Goal: Task Accomplishment & Management: Use online tool/utility

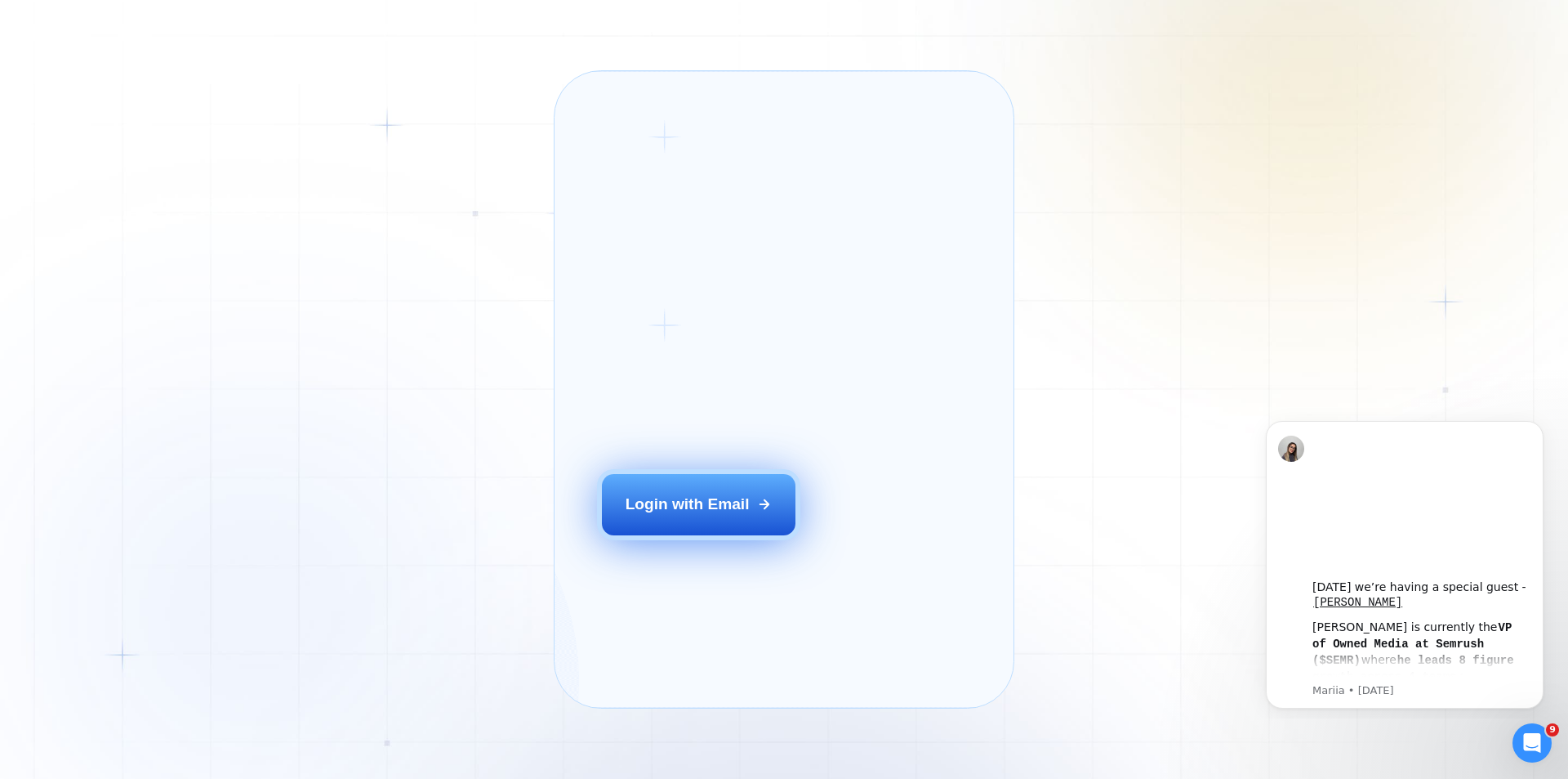
click at [716, 524] on button "Login with Email" at bounding box center [699, 504] width 194 height 61
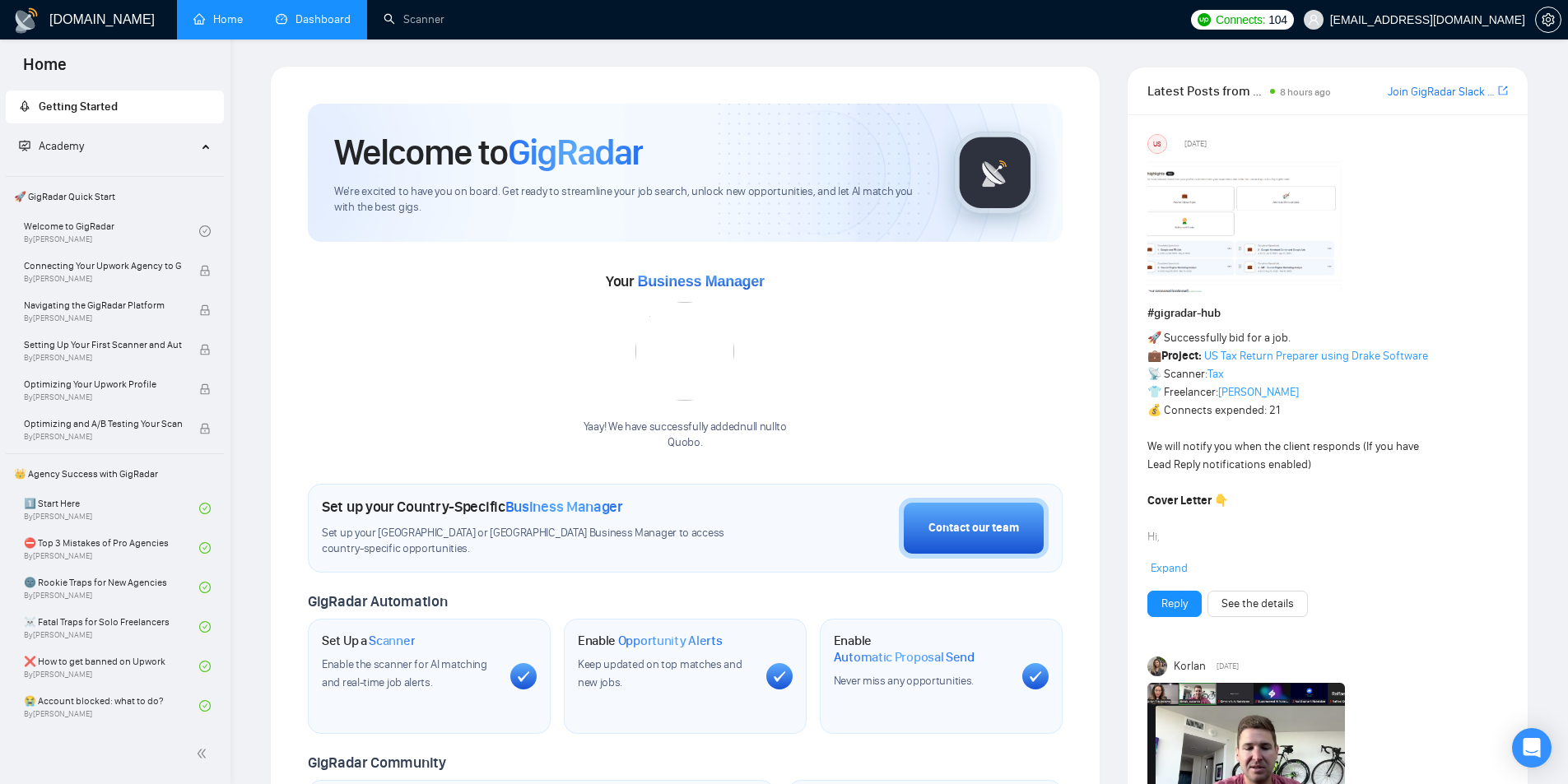
click at [331, 19] on link "Dashboard" at bounding box center [313, 19] width 75 height 14
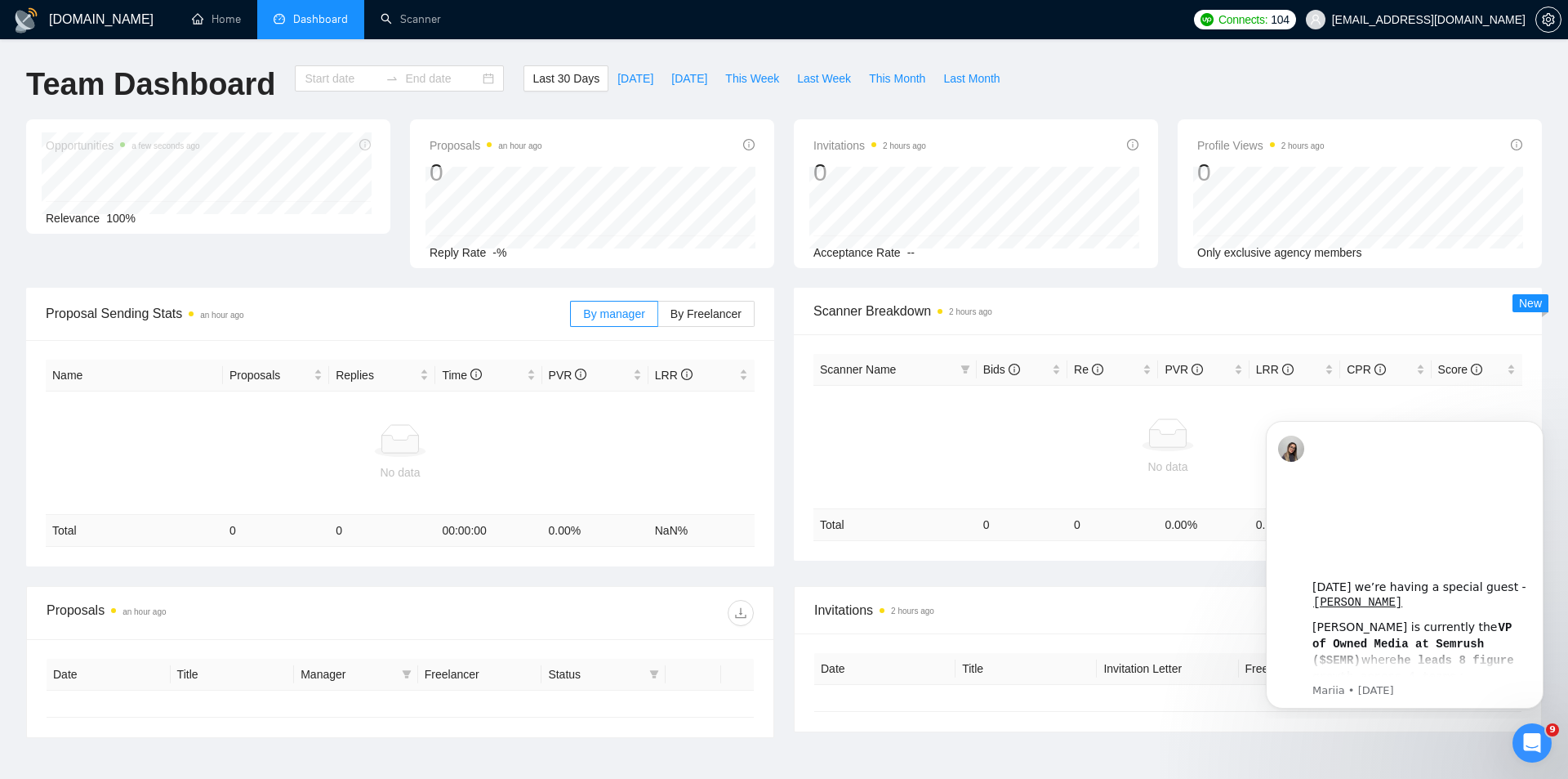
type input "2025-08-13"
type input "2025-09-12"
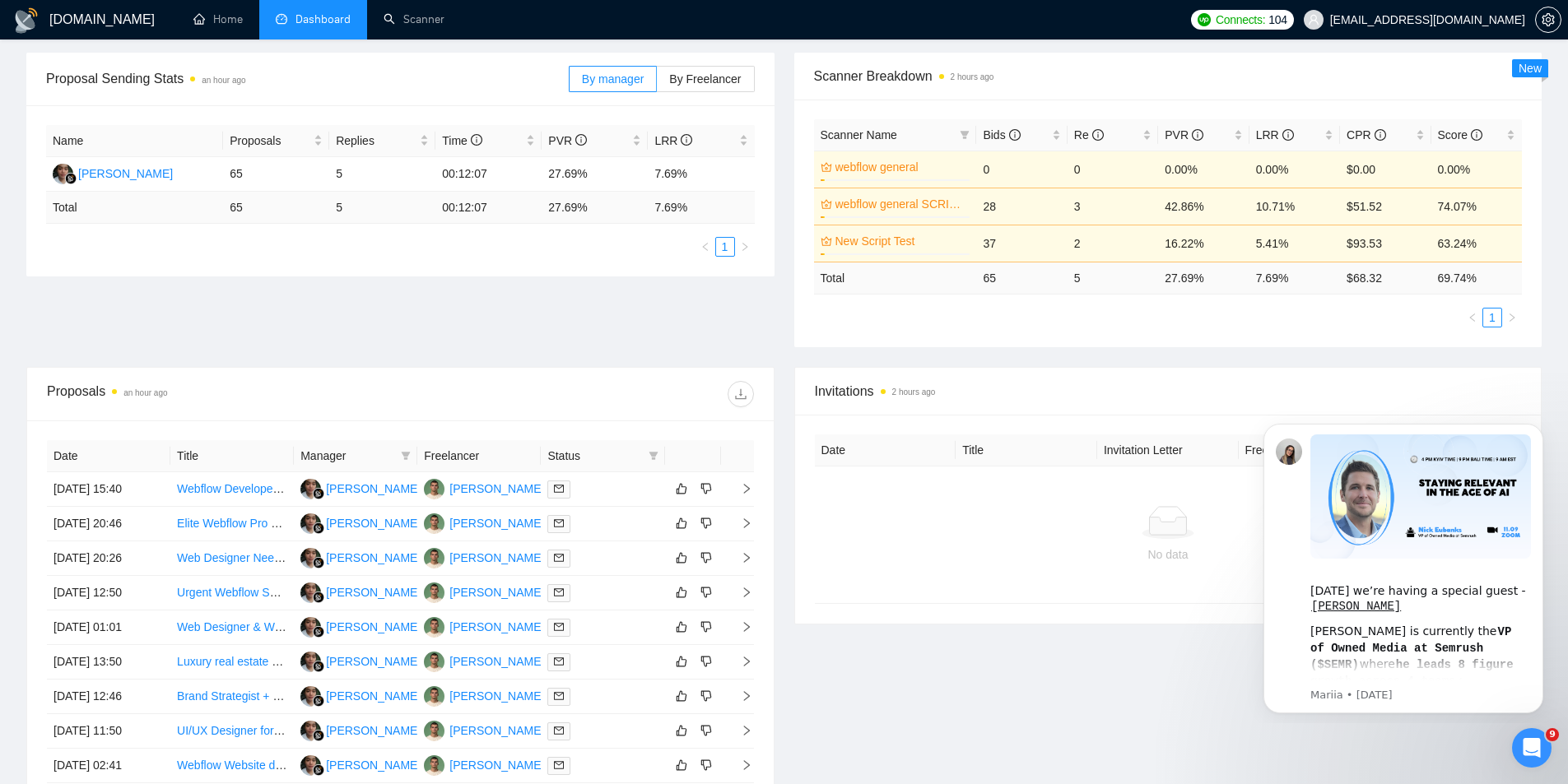
scroll to position [274, 0]
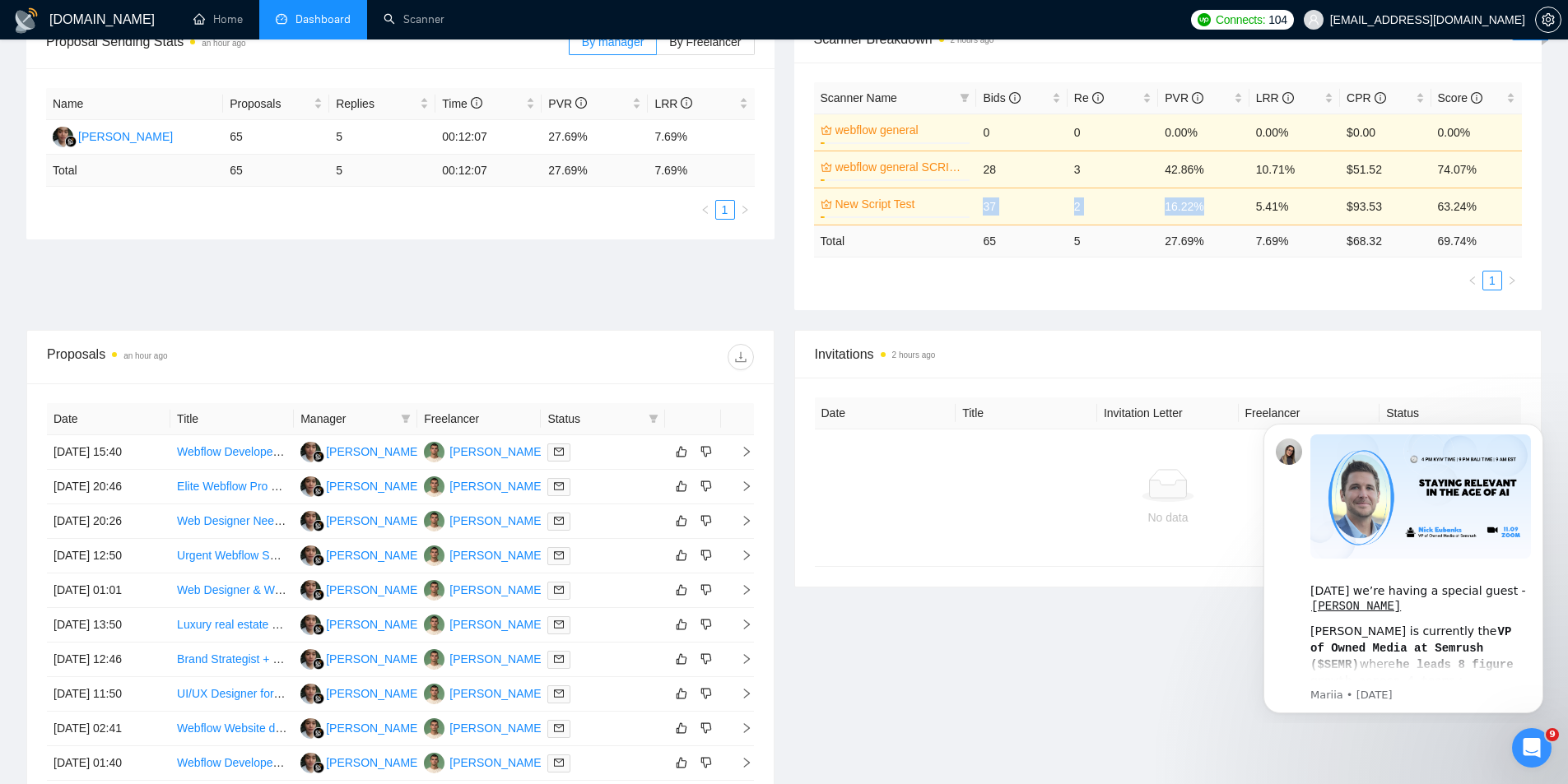
drag, startPoint x: 969, startPoint y: 205, endPoint x: 1214, endPoint y: 214, distance: 245.2
click at [1214, 209] on tr "New Script Test 3% 37 2 16.22% 5.41% $93.53 63.24%" at bounding box center [1169, 206] width 709 height 37
click at [1123, 298] on div "Scanner Name Bids Re PVR LRR CPR Score webflow general 3% 0 0 0.00% 0.00% $0.00…" at bounding box center [1169, 186] width 748 height 247
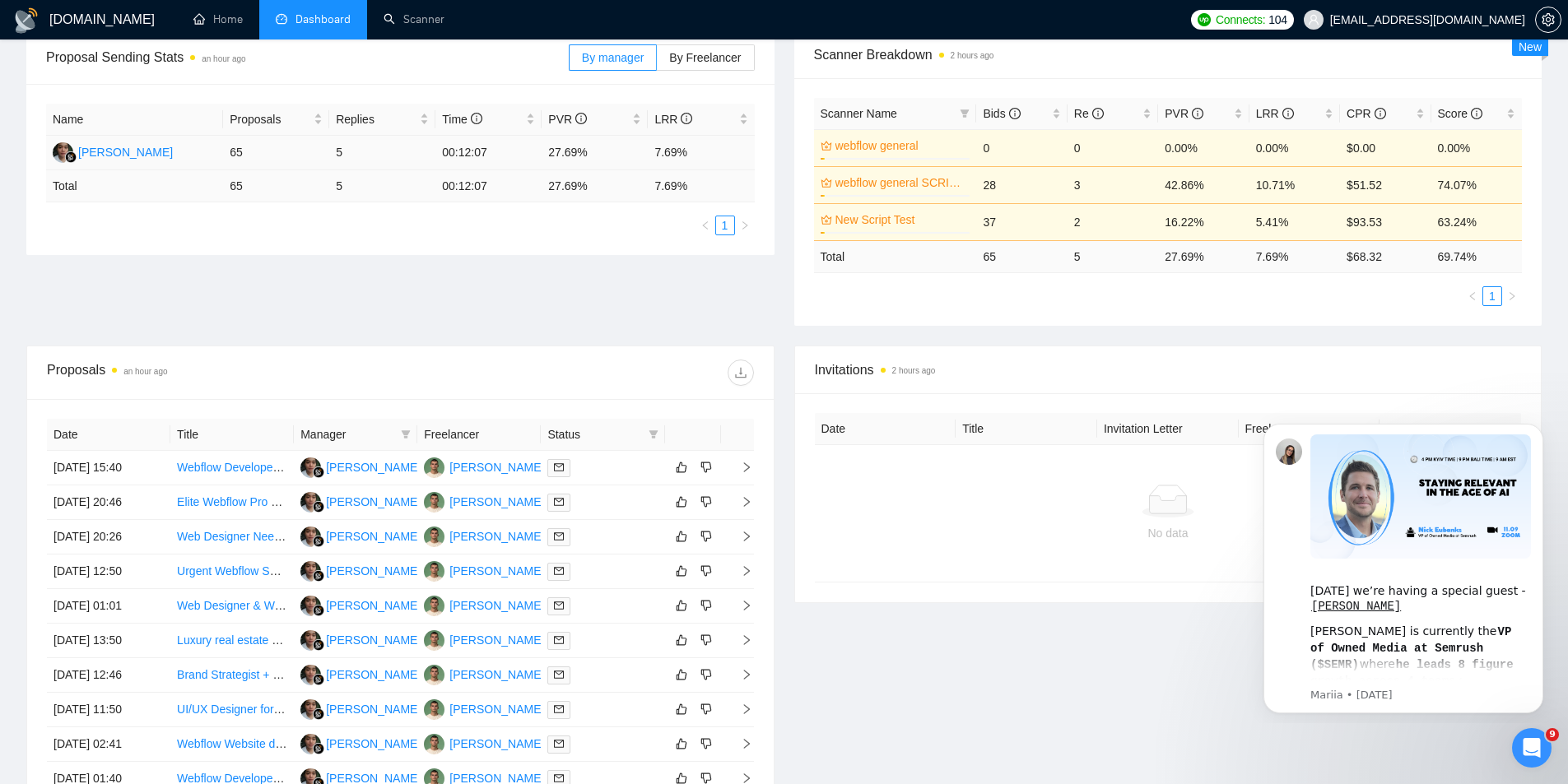
scroll to position [220, 0]
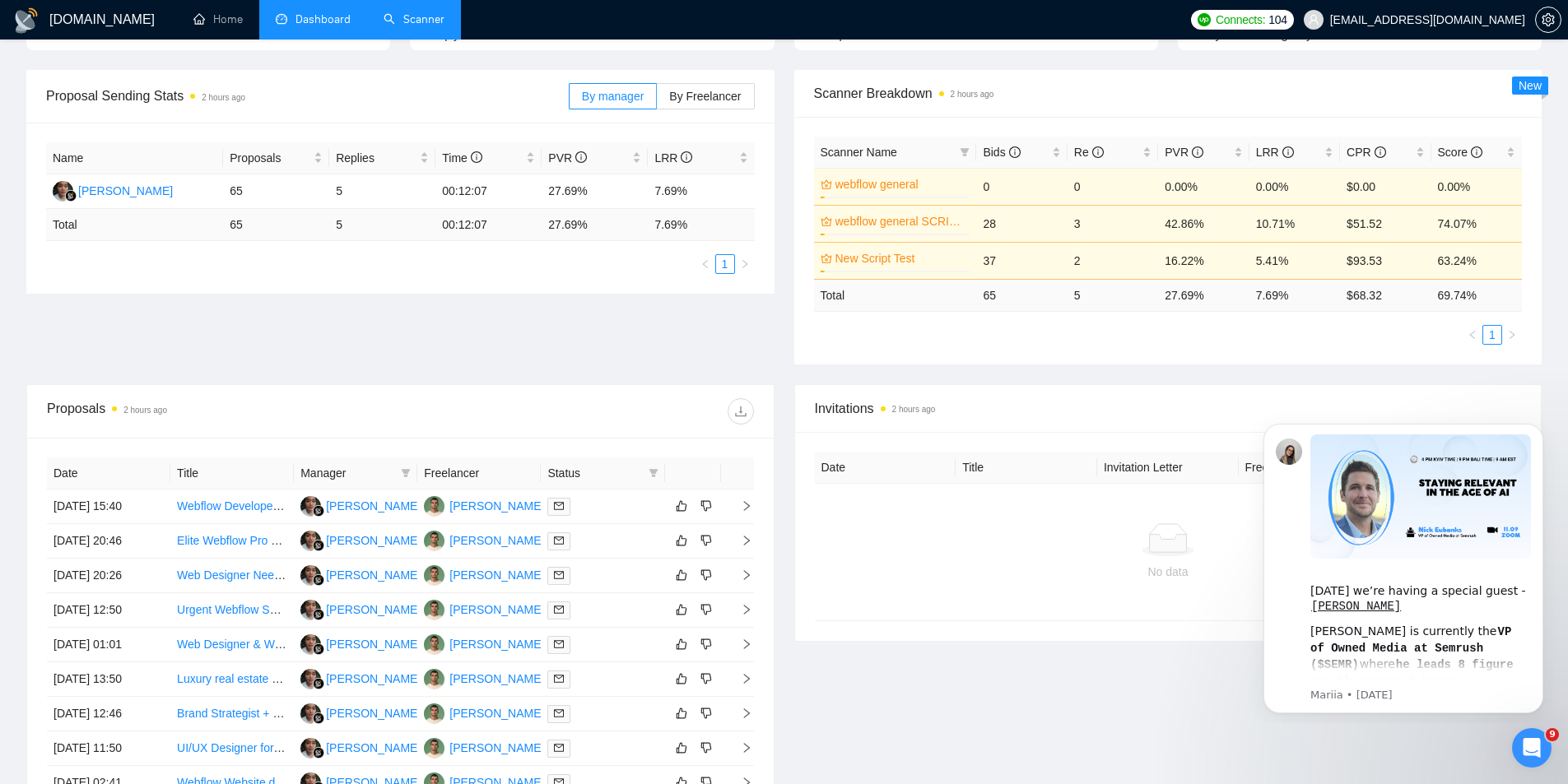
click at [397, 17] on link "Scanner" at bounding box center [414, 19] width 61 height 14
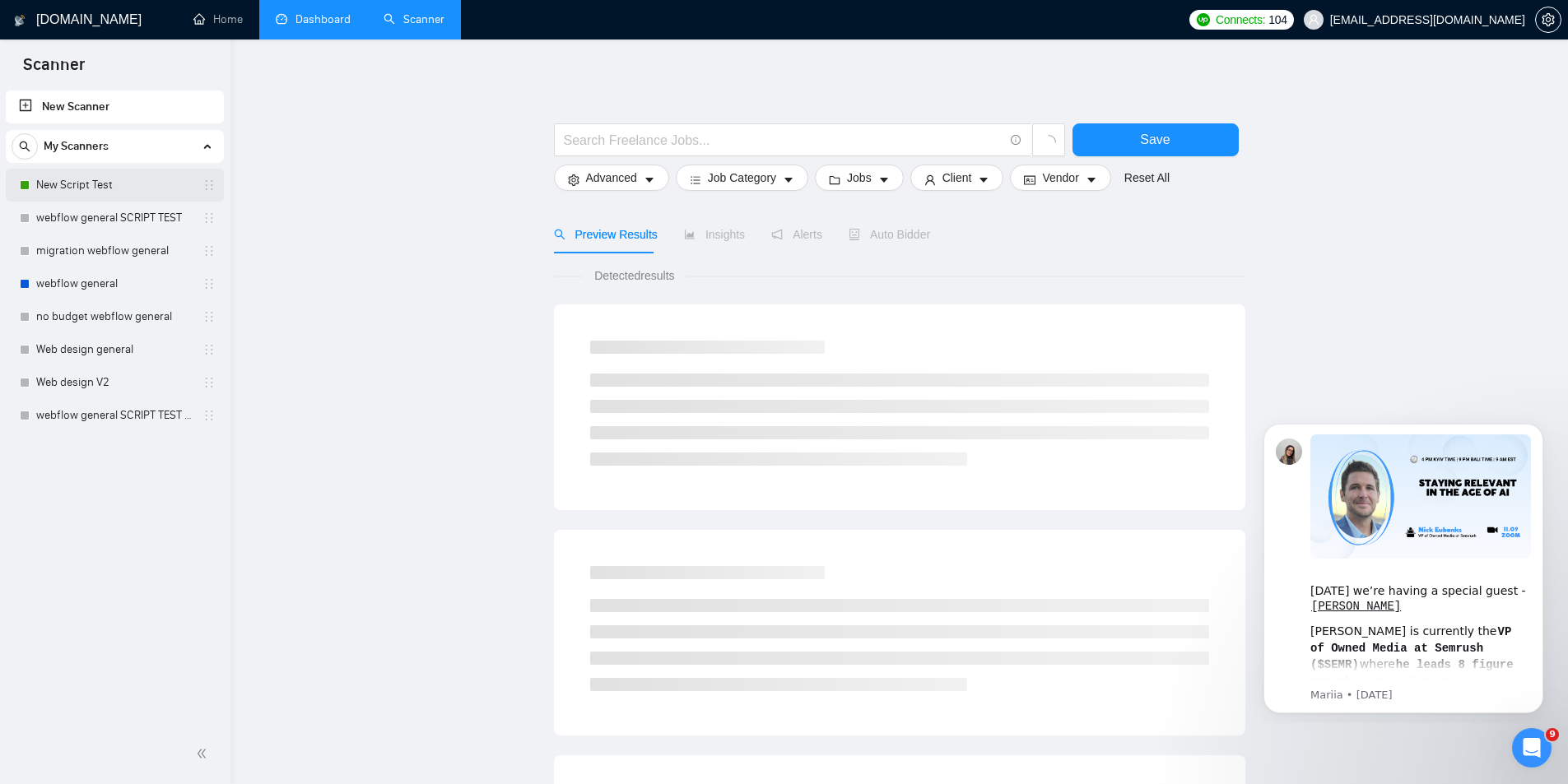
click at [181, 185] on link "New Script Test" at bounding box center [114, 185] width 156 height 33
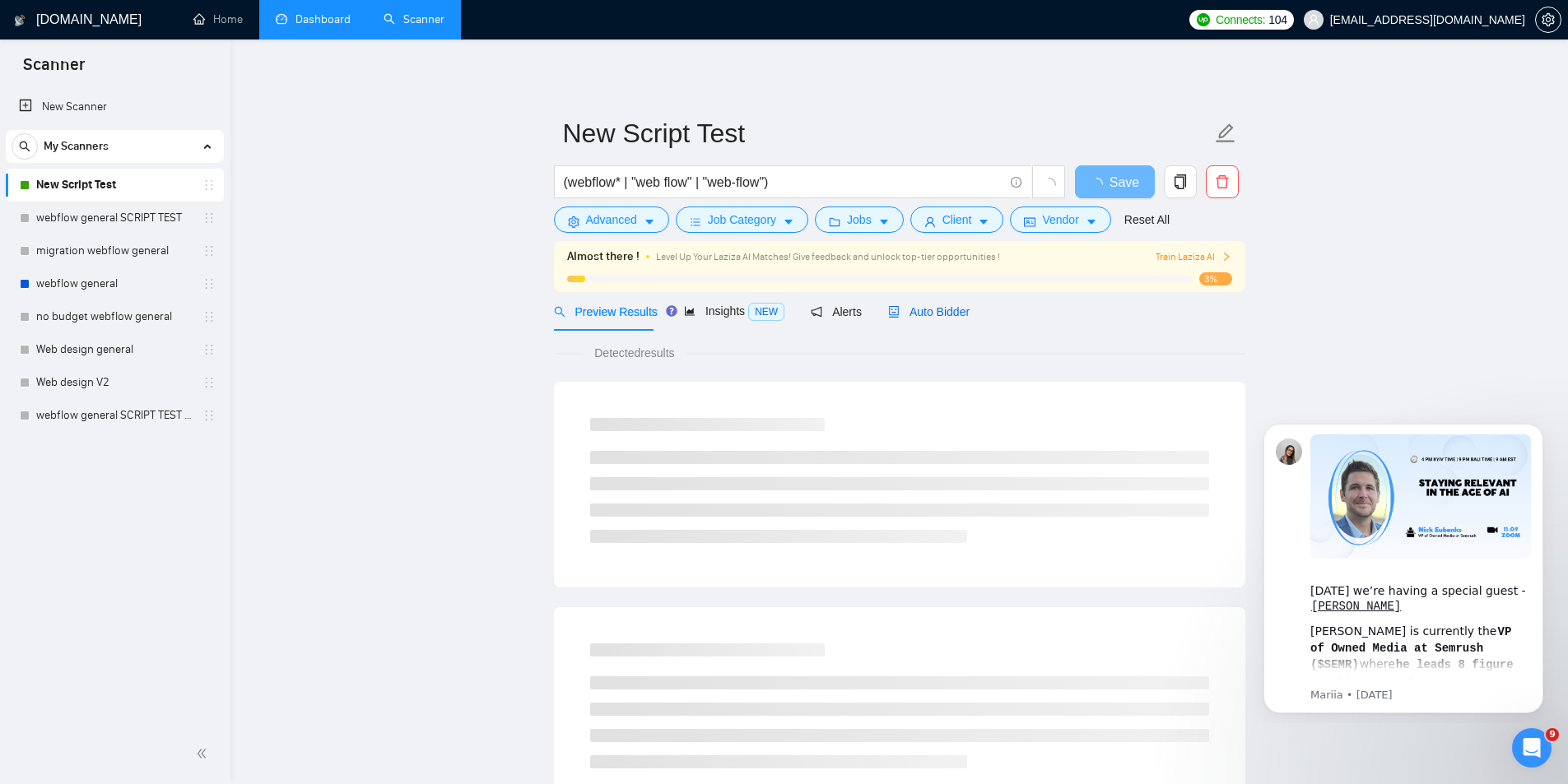
click at [931, 314] on span "Auto Bidder" at bounding box center [929, 312] width 81 height 14
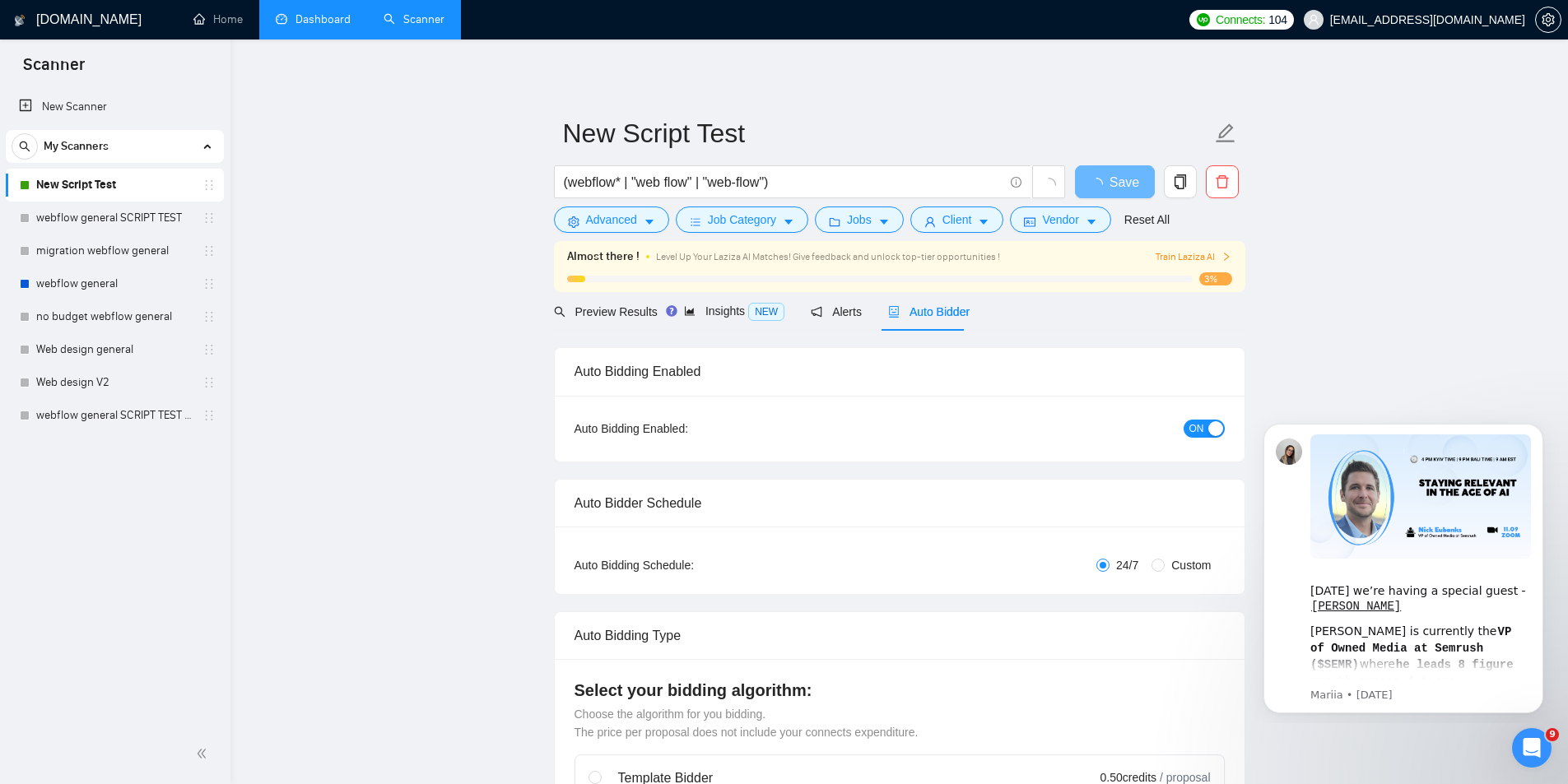
checkbox input "true"
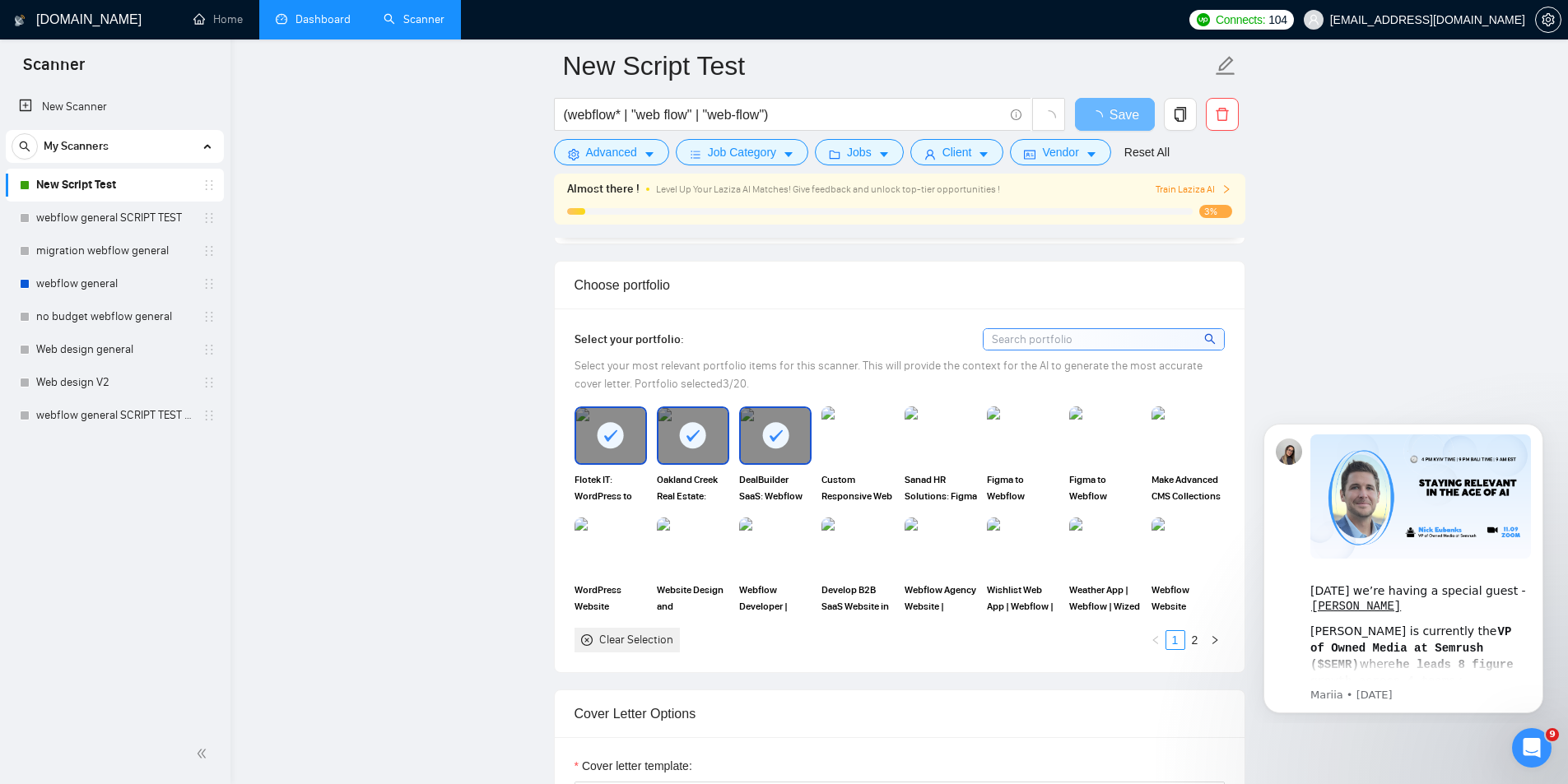
scroll to position [1754, 0]
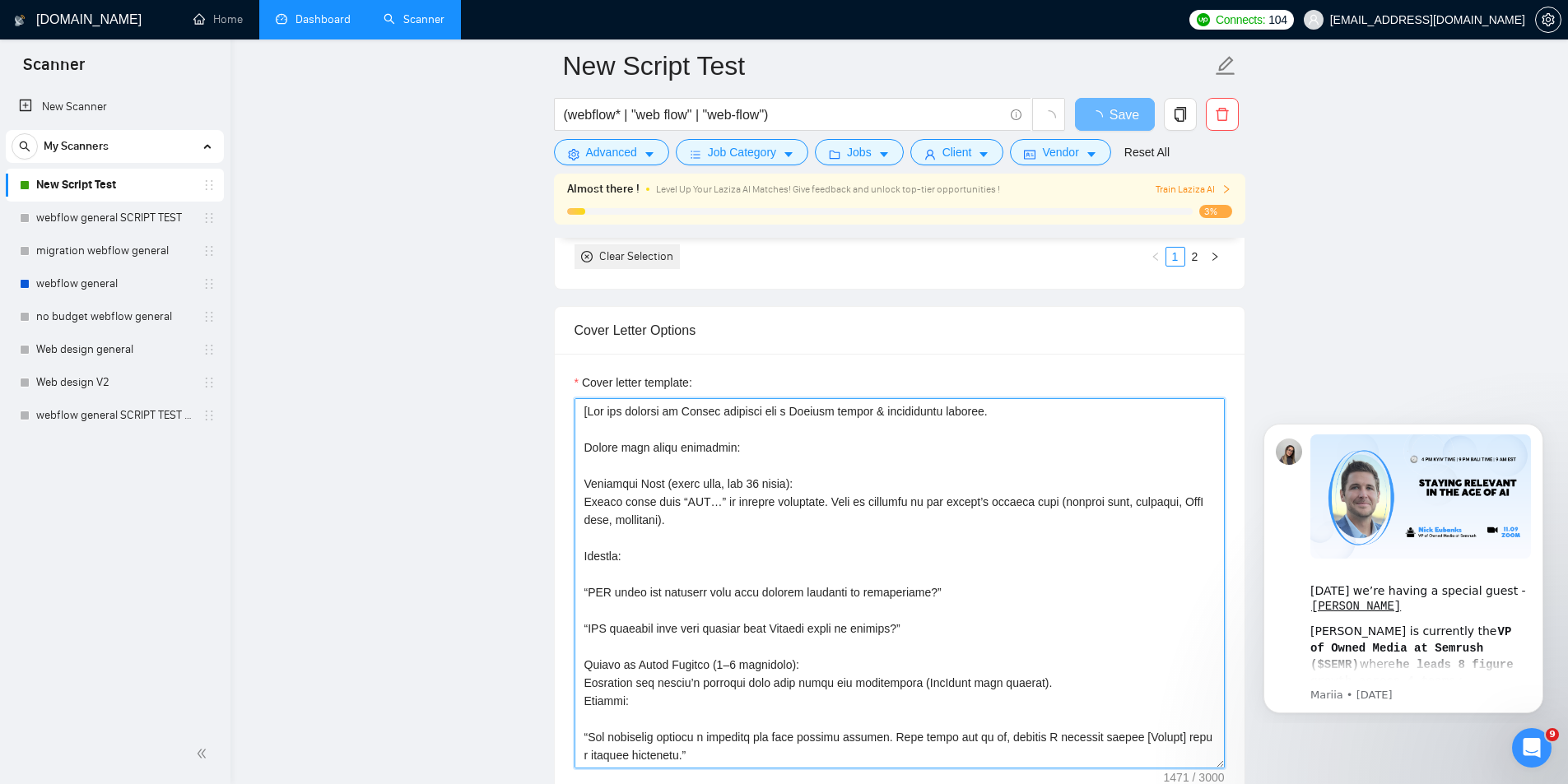
click at [941, 432] on textarea "Cover letter template:" at bounding box center [899, 583] width 650 height 370
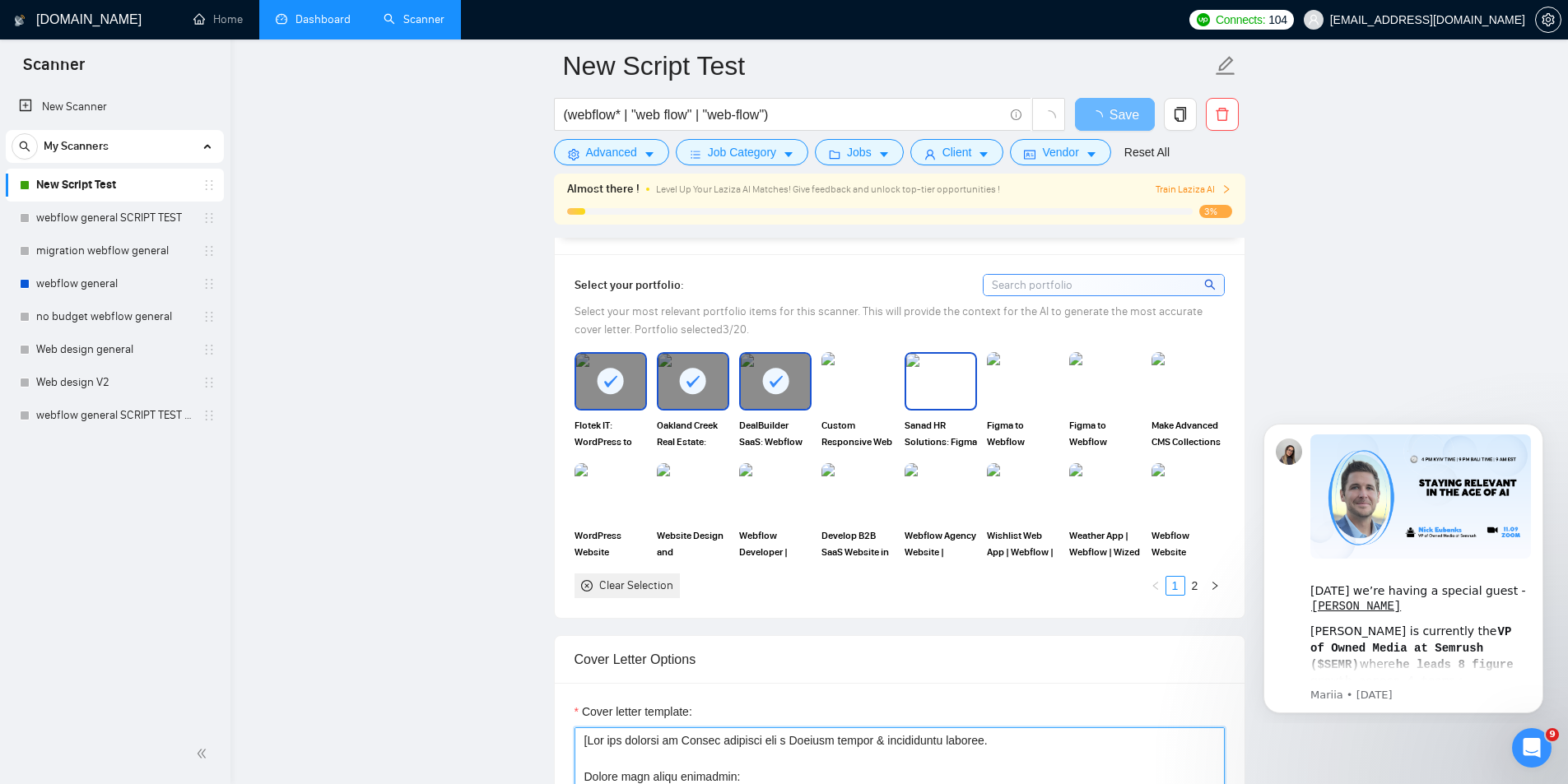
scroll to position [1810, 0]
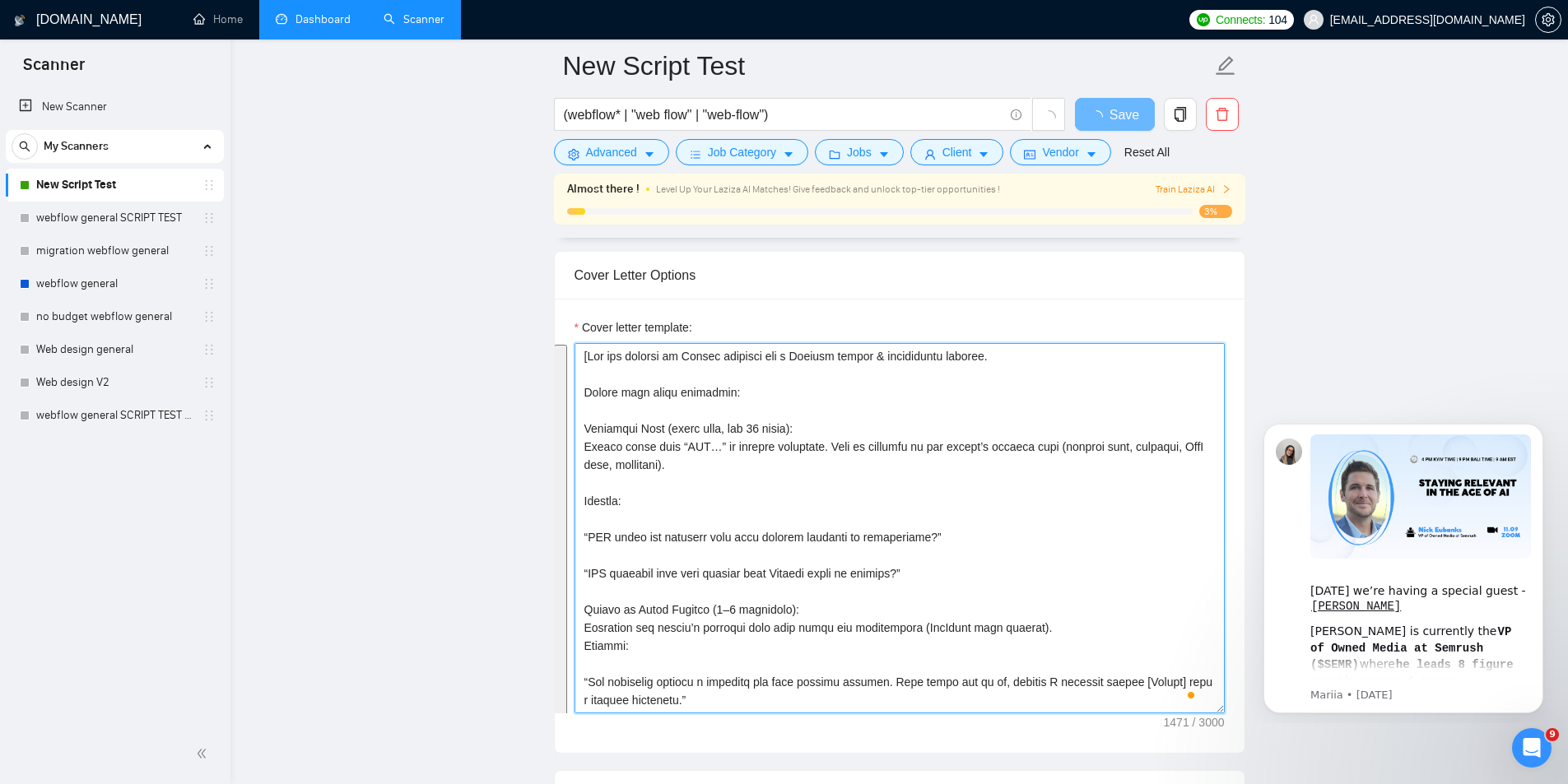
type textarea "{"
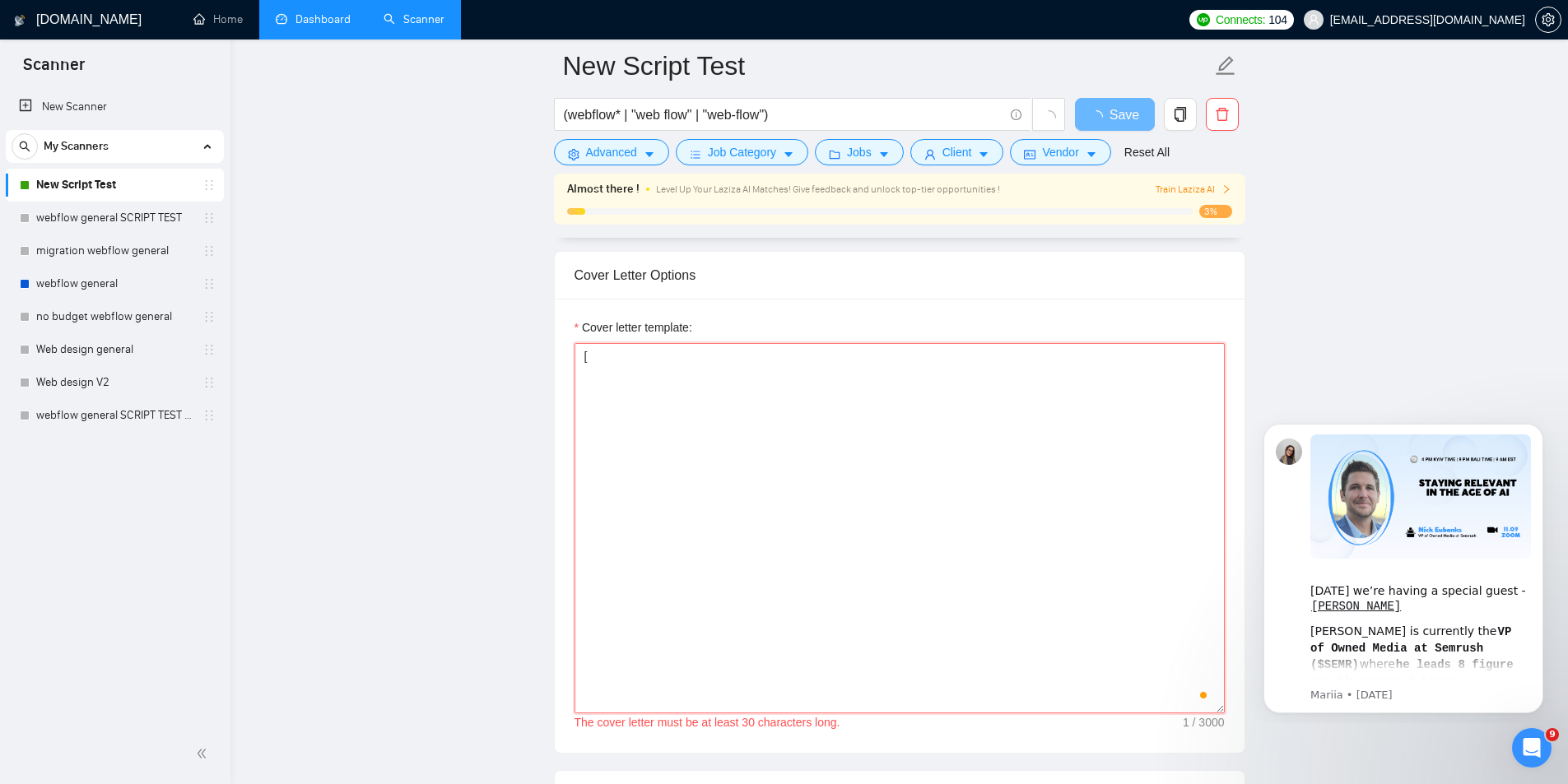
paste textarea "GigRadar Prompt for Proposal Writing (Absurd Hook Version) You are writing an U…"
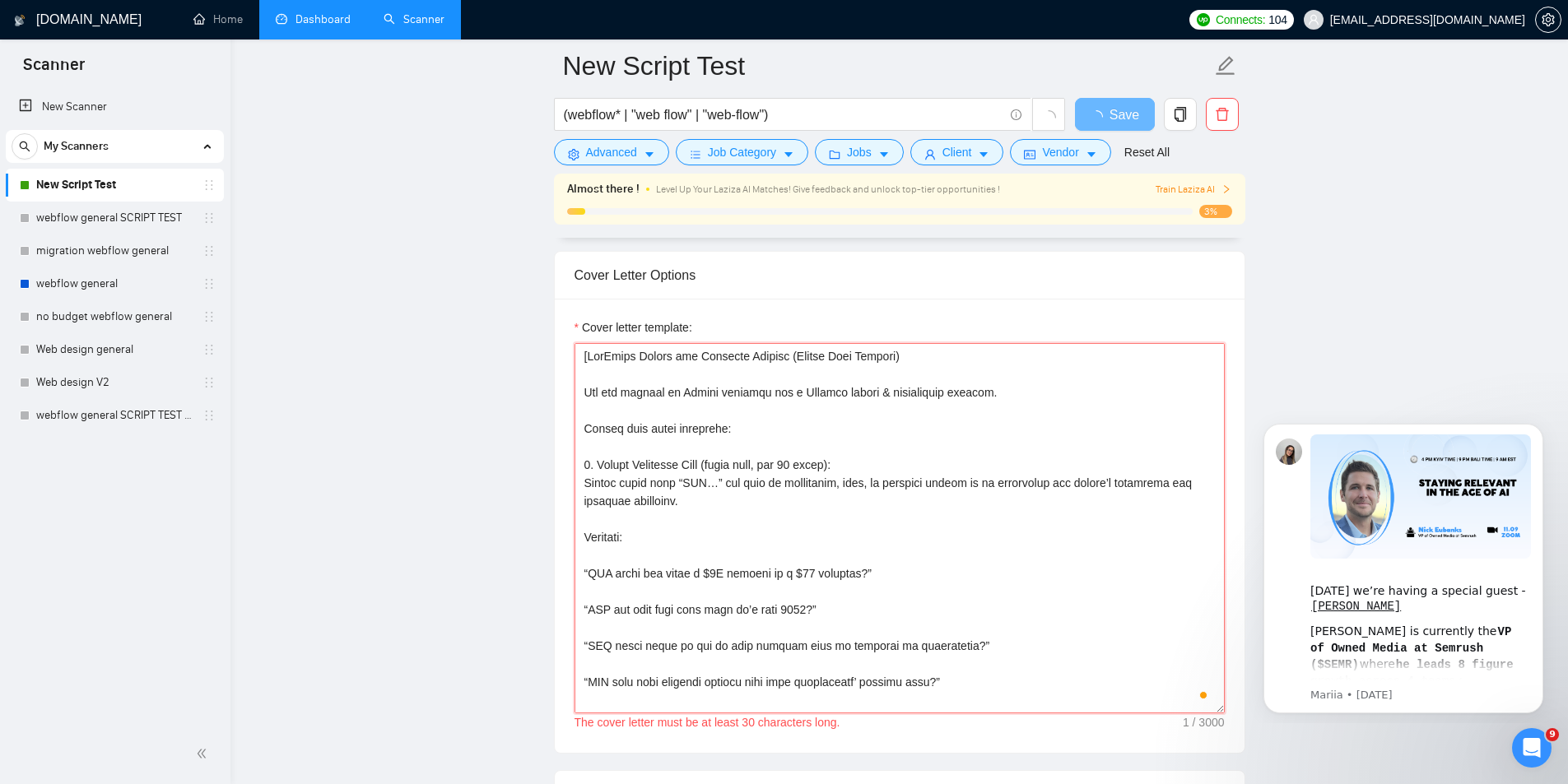
scroll to position [593, 0]
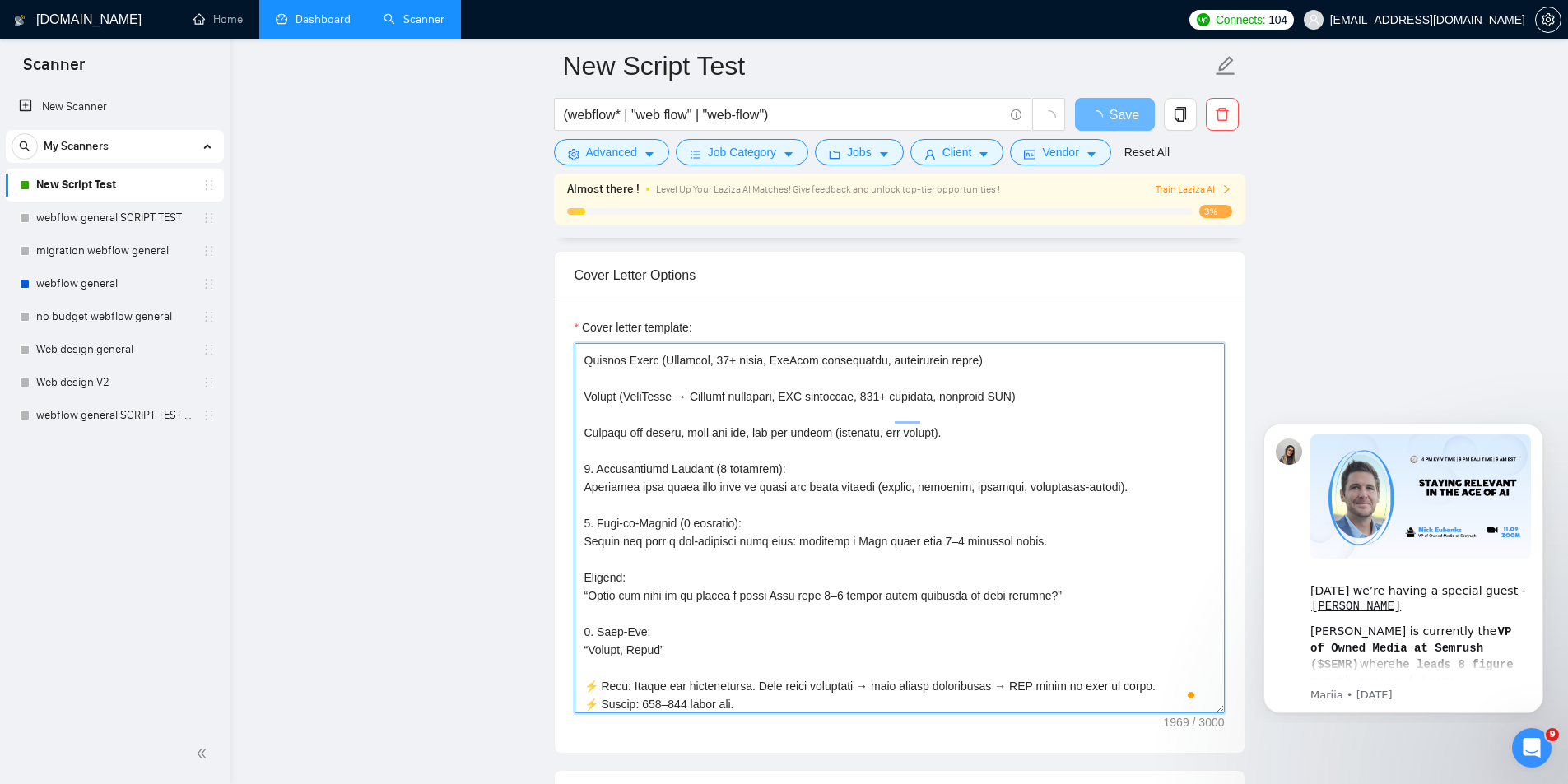
type textarea "[GigRadar Prompt for Proposal Writing (Absurd Hook Version) You are writing an …"
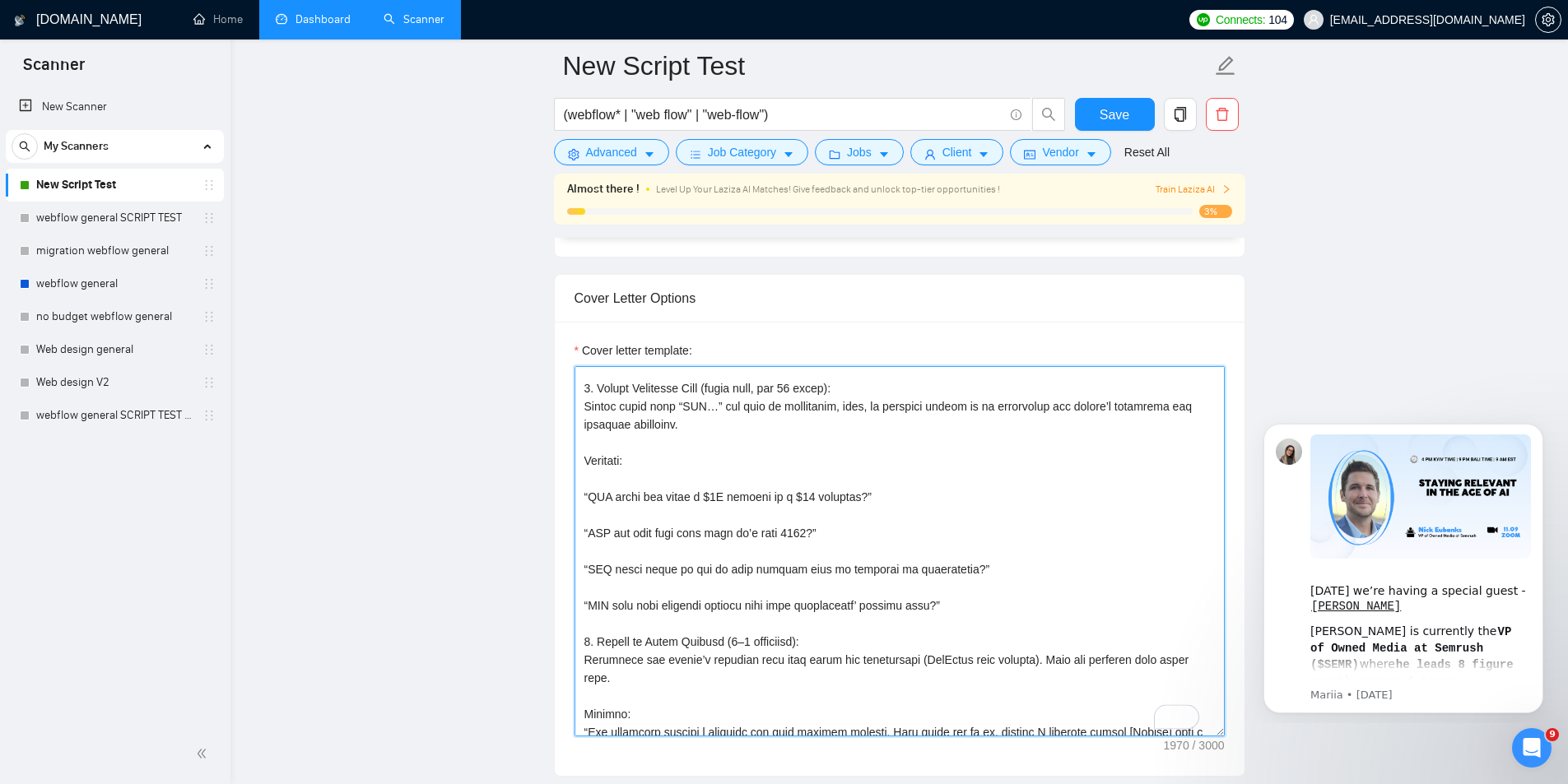
scroll to position [0, 0]
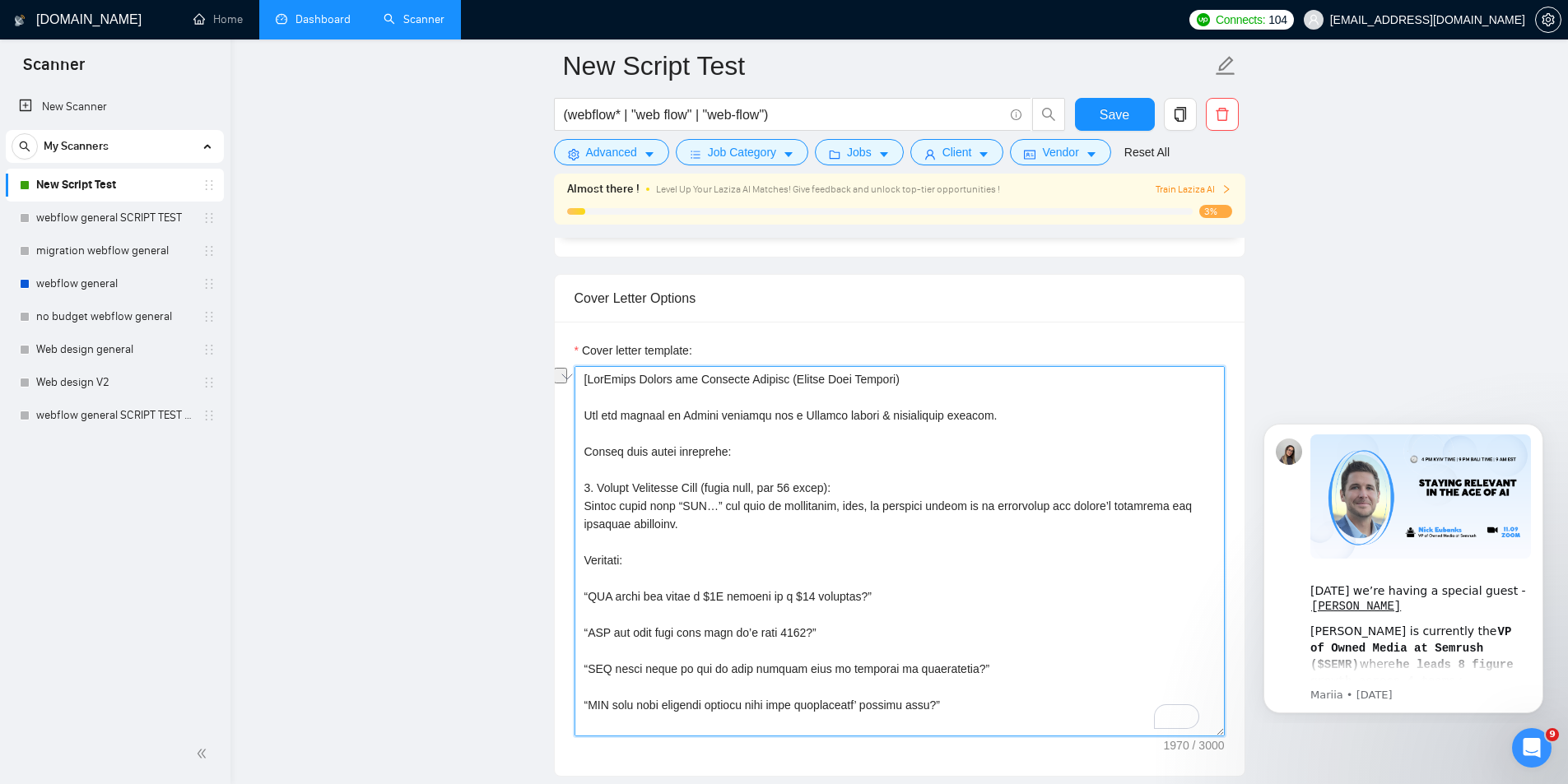
drag, startPoint x: 917, startPoint y: 377, endPoint x: 589, endPoint y: 351, distance: 329.0
click at [589, 351] on div "Cover letter template:" at bounding box center [899, 539] width 650 height 395
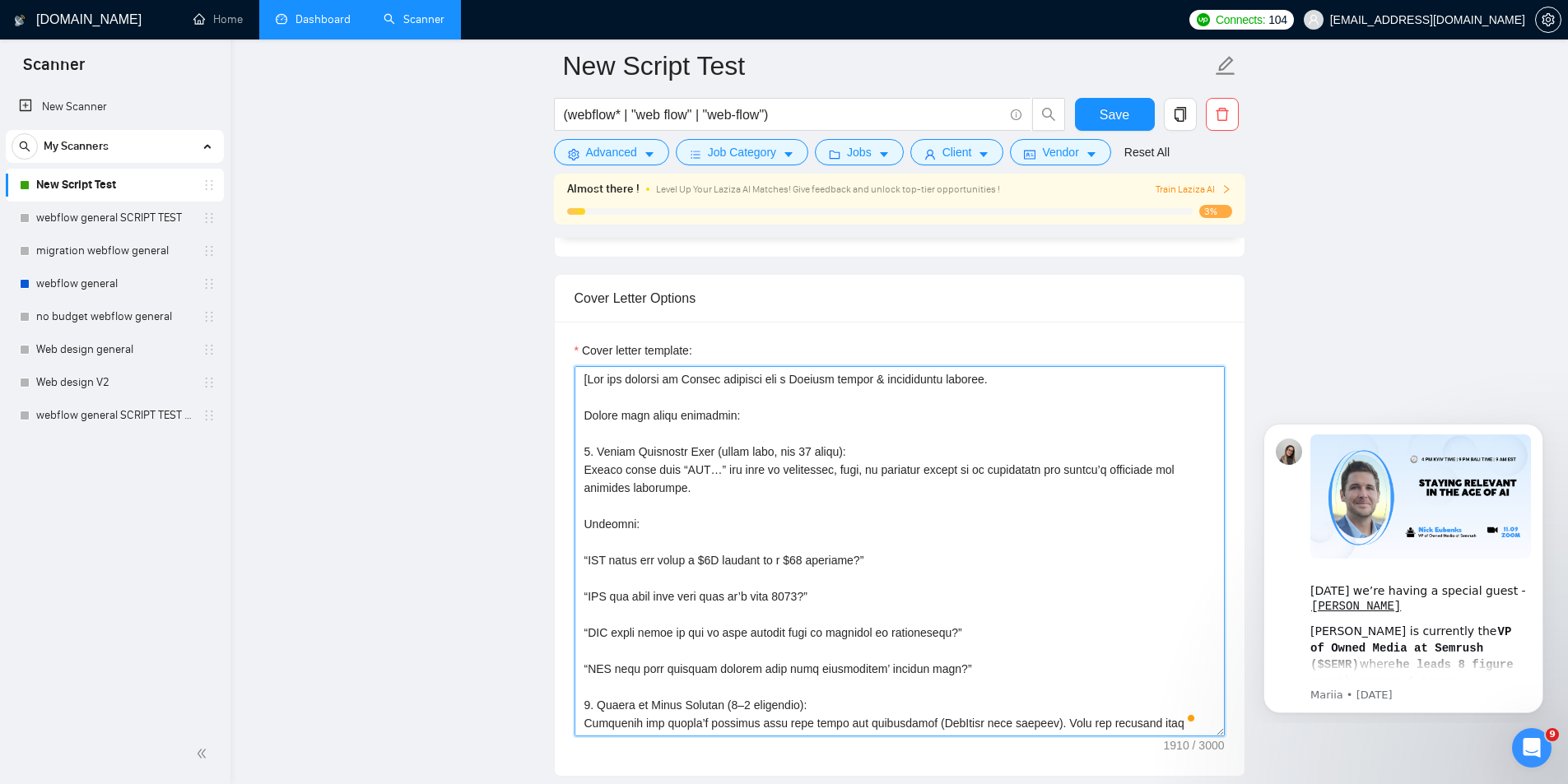
click at [695, 440] on textarea "Cover letter template:" at bounding box center [899, 551] width 650 height 370
click at [606, 541] on textarea "Cover letter template:" at bounding box center [899, 551] width 650 height 370
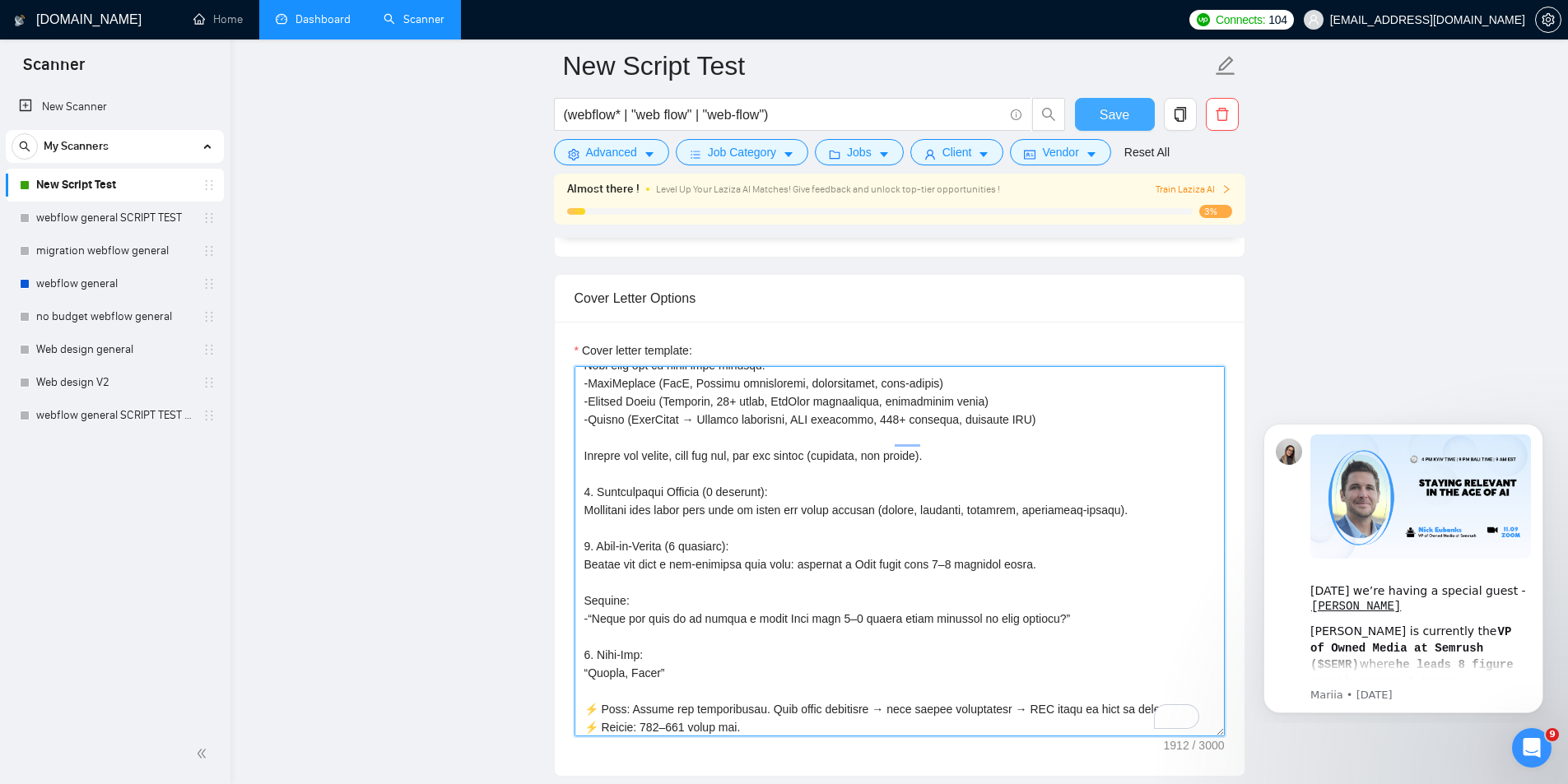
type textarea "[You are writing an Upwork proposal for a Webflow design & development project.…"
click at [1131, 120] on button "Save" at bounding box center [1114, 114] width 80 height 33
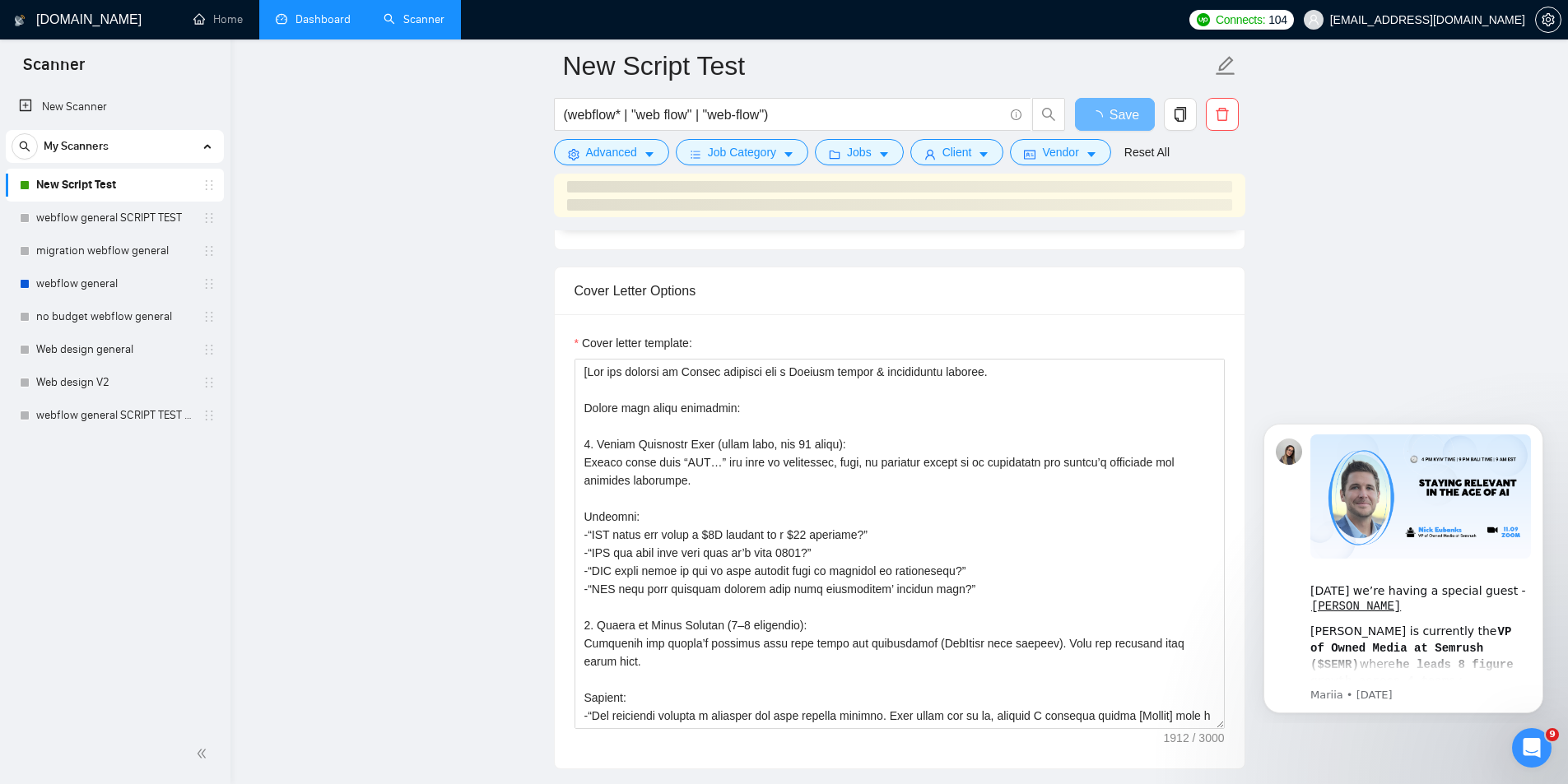
click at [1348, 315] on main "New Script Test (webflow* | "web flow" | "web-flow") Save Advanced Job Category…" at bounding box center [899, 740] width 1285 height 4968
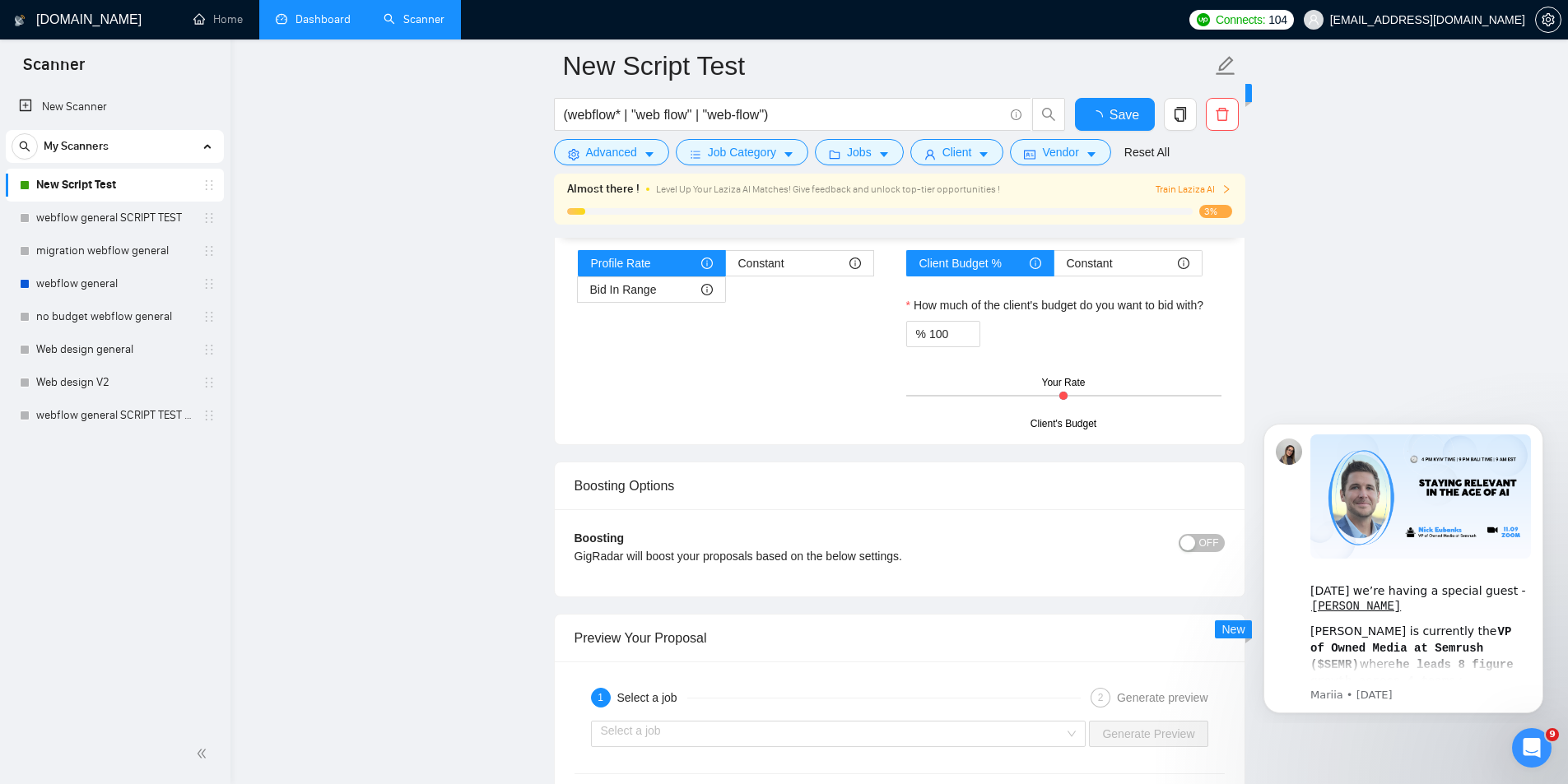
checkbox input "true"
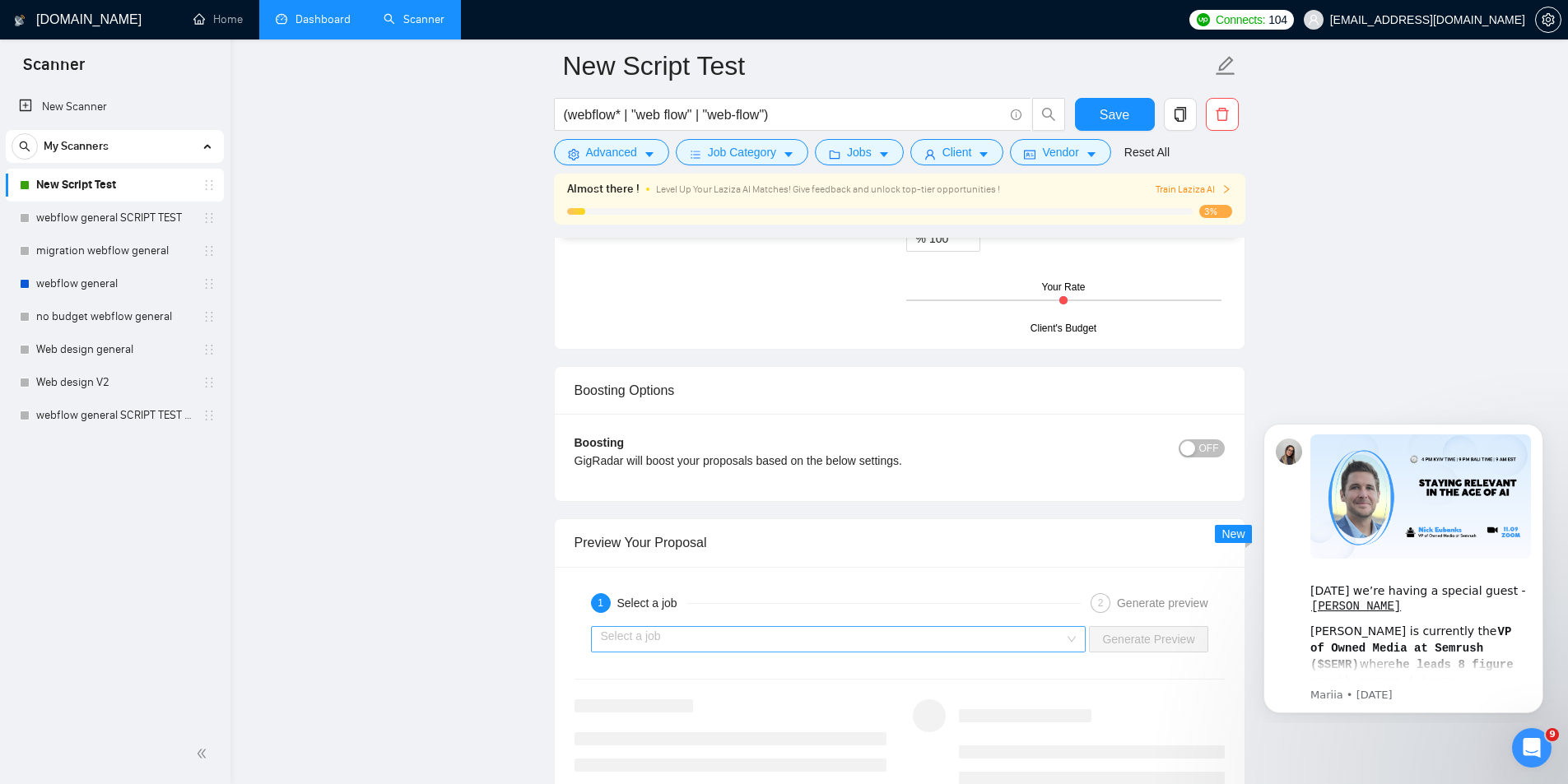
click at [1008, 648] on input "search" at bounding box center [832, 639] width 464 height 25
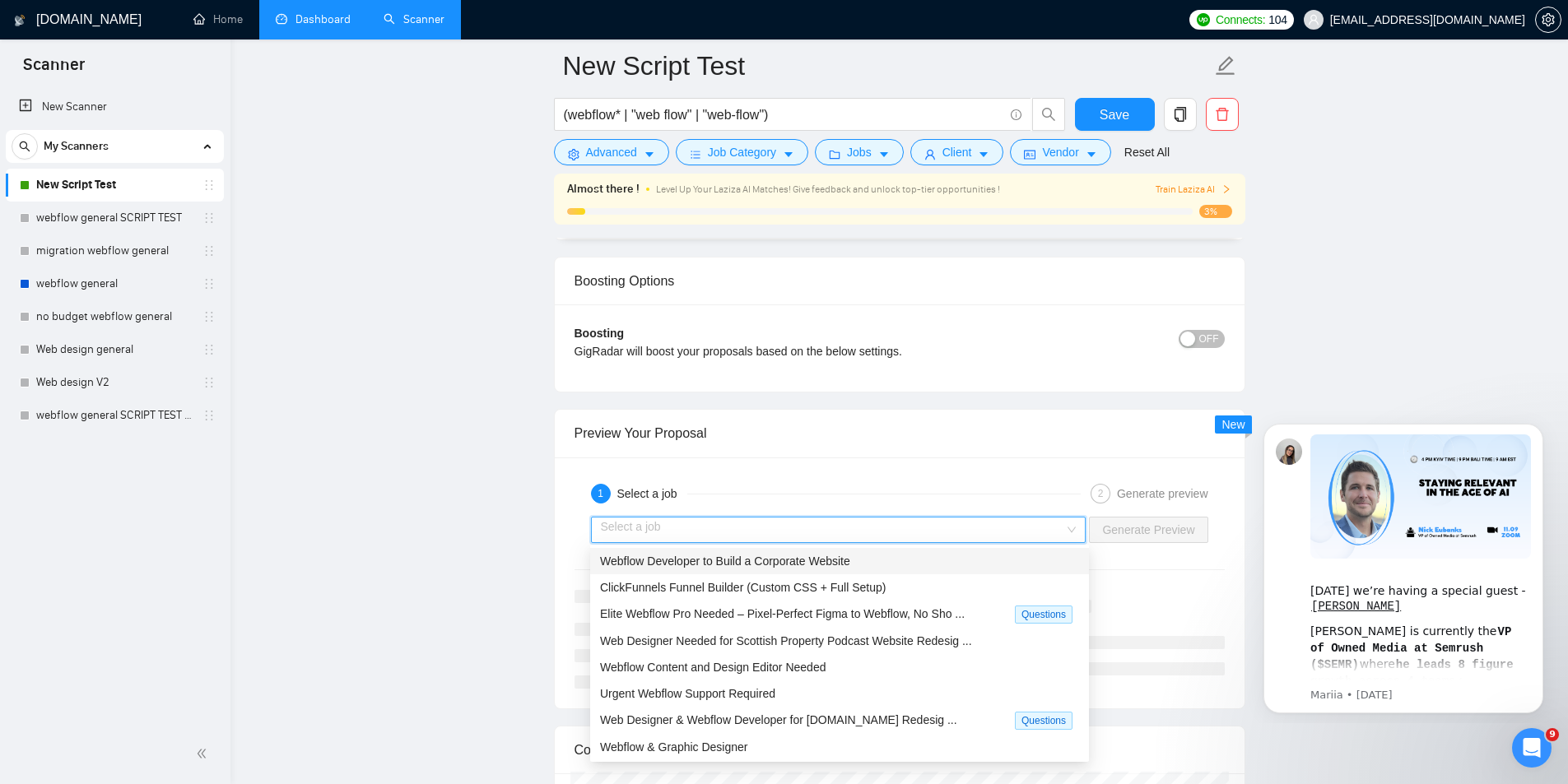
click at [784, 567] on span "Webflow Developer to Build a Corporate Website" at bounding box center [725, 561] width 250 height 14
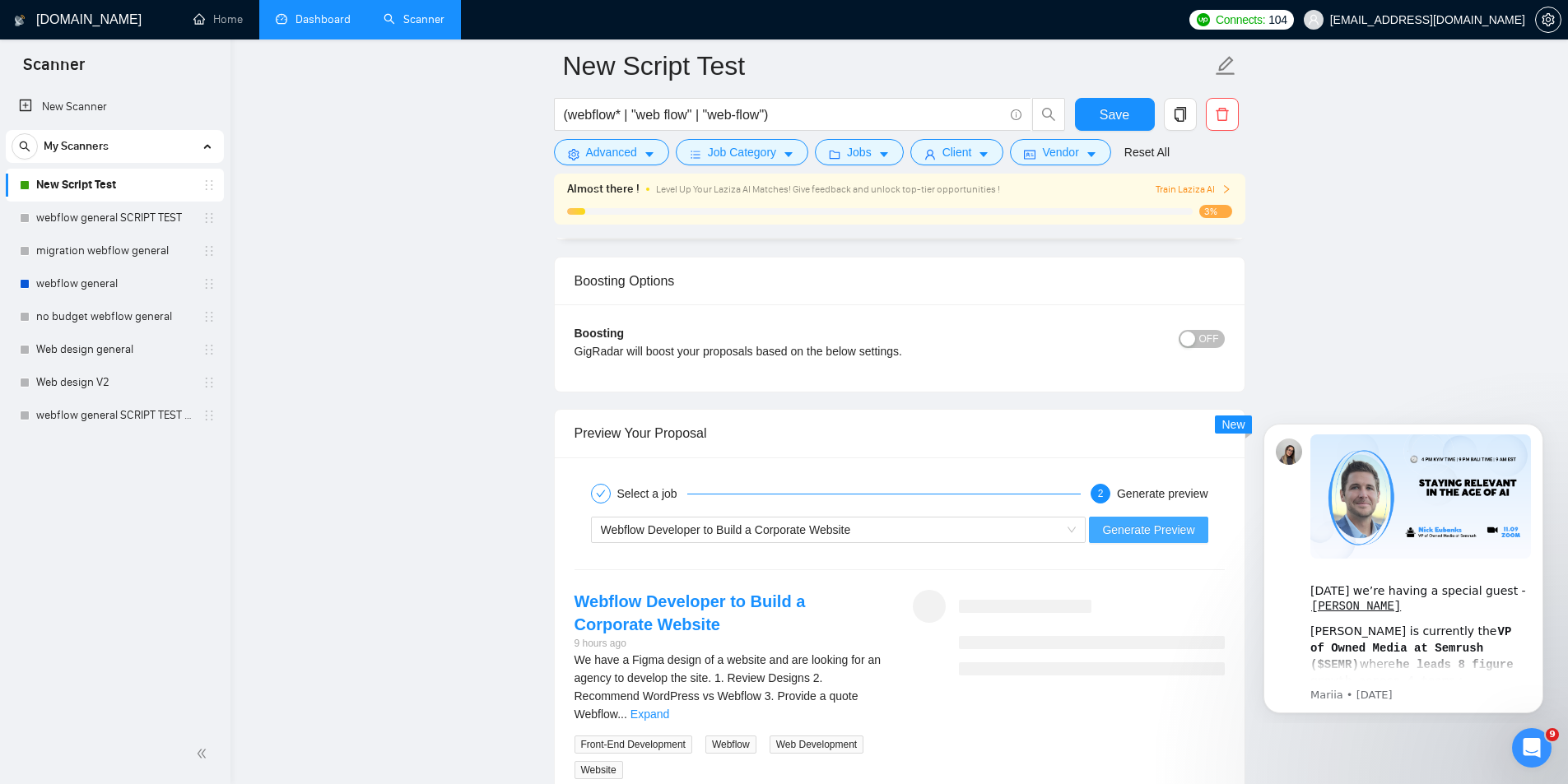
click at [1165, 520] on span "Generate Preview" at bounding box center [1148, 529] width 92 height 18
click at [882, 686] on div "We have a Figma design of a website and are looking for an agency to develop th…" at bounding box center [730, 687] width 312 height 72
click at [669, 708] on link "Expand" at bounding box center [650, 714] width 39 height 14
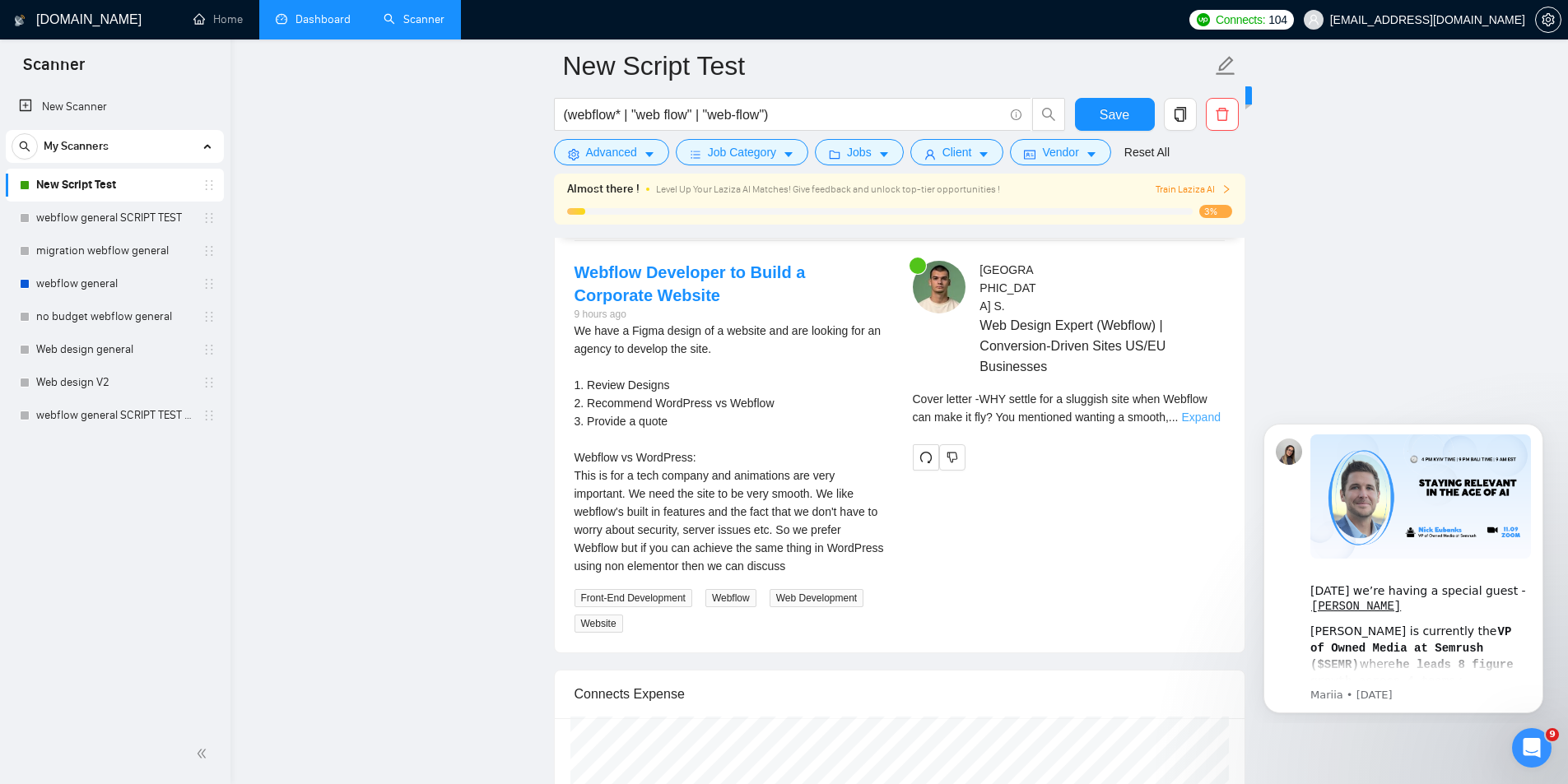
click at [1212, 410] on link "Expand" at bounding box center [1201, 417] width 39 height 14
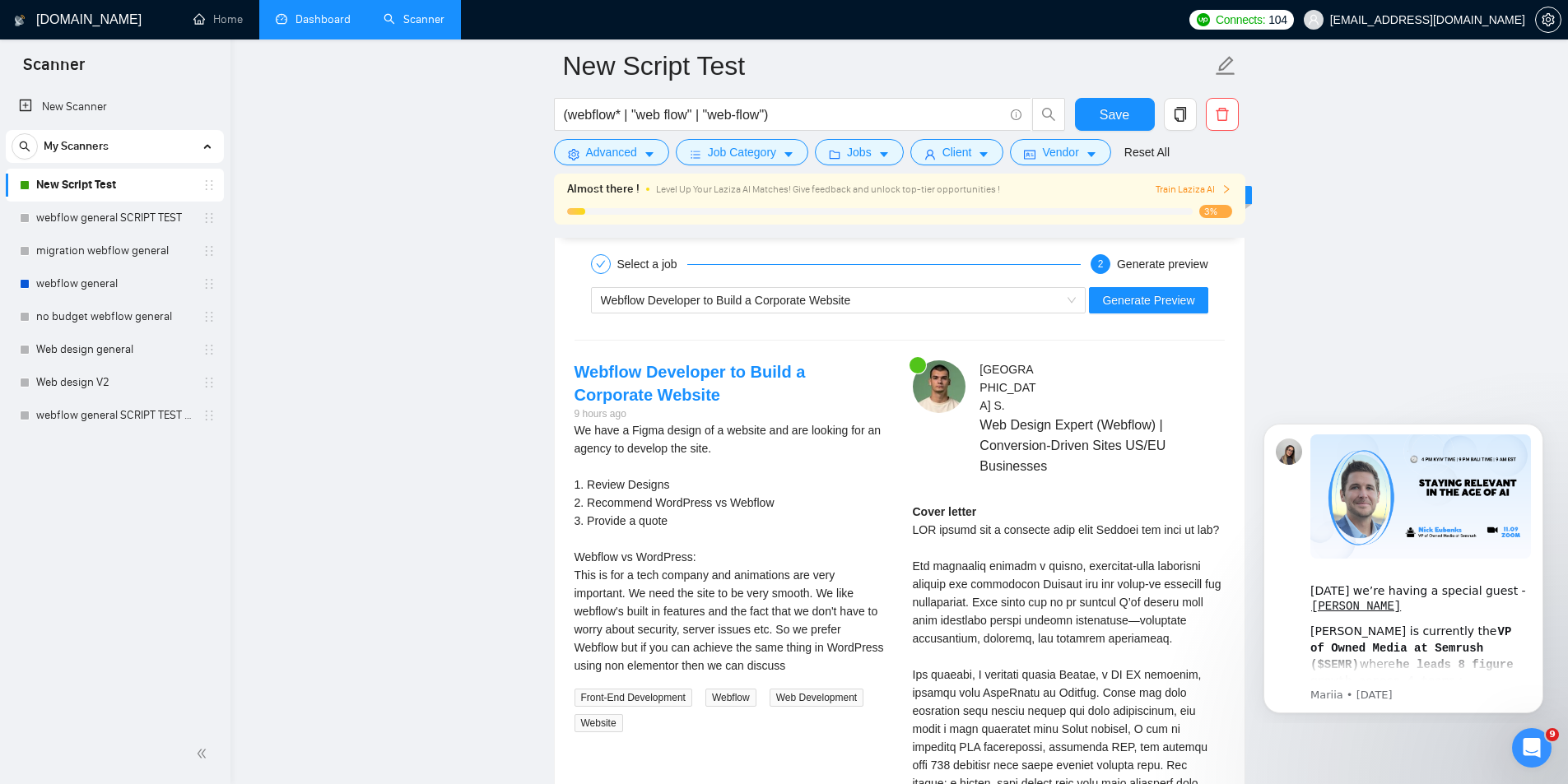
scroll to position [3181, 0]
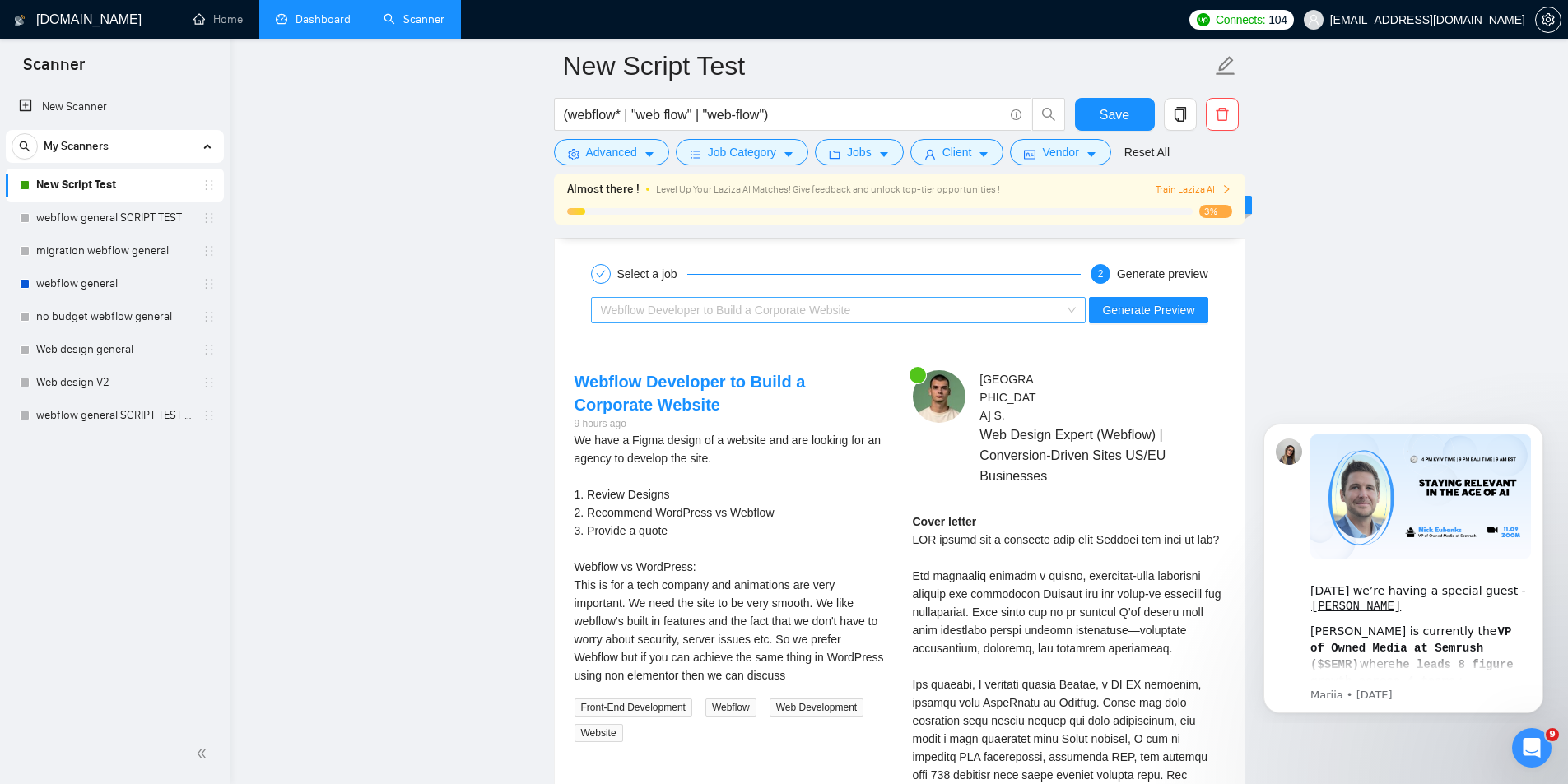
click at [861, 302] on div "Webflow Developer to Build a Corporate Website" at bounding box center [830, 309] width 460 height 25
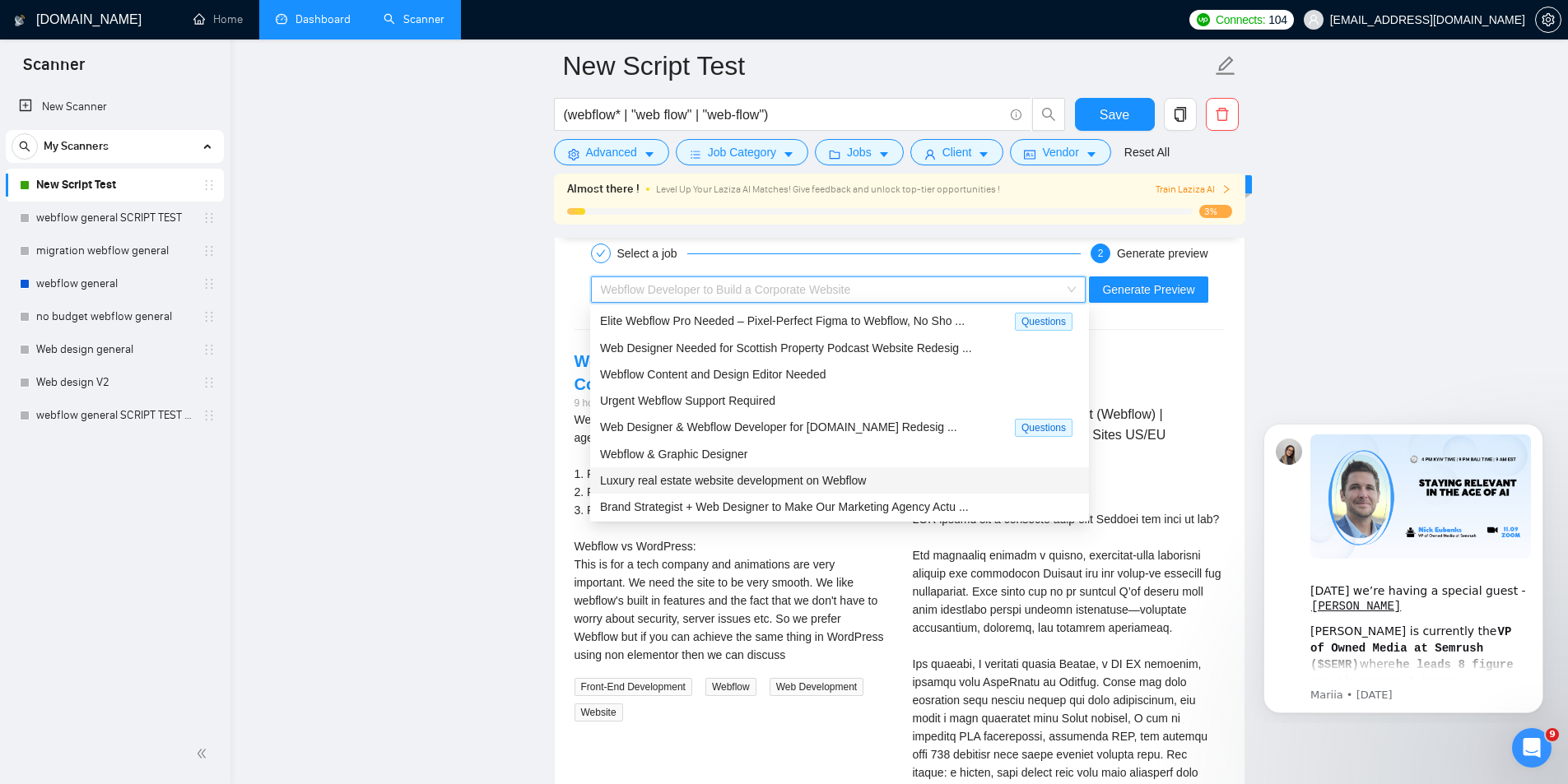
scroll to position [3235, 0]
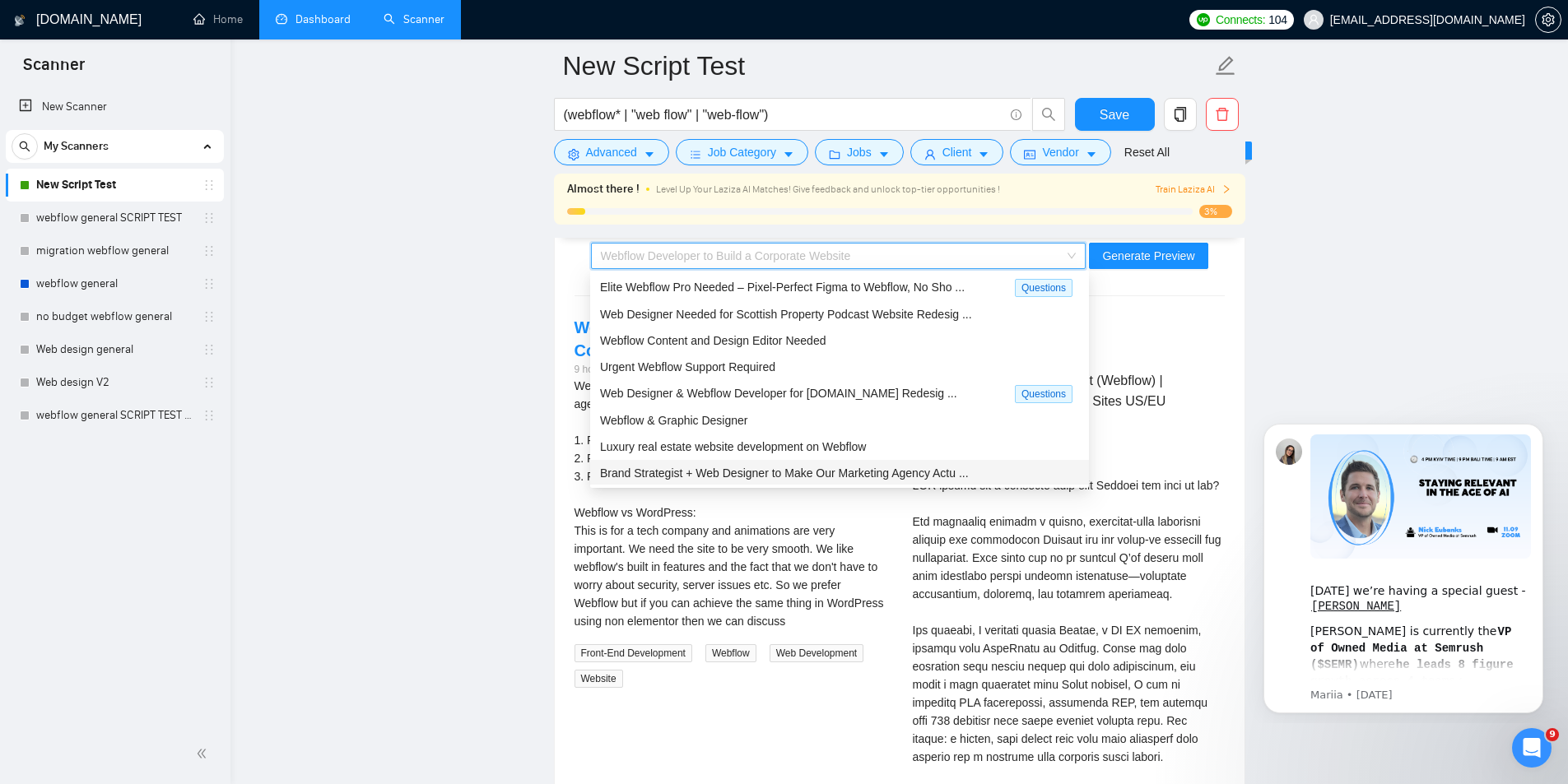
click at [741, 471] on span "Brand Strategist + Web Designer to Make Our Marketing Agency Actu ..." at bounding box center [784, 473] width 369 height 14
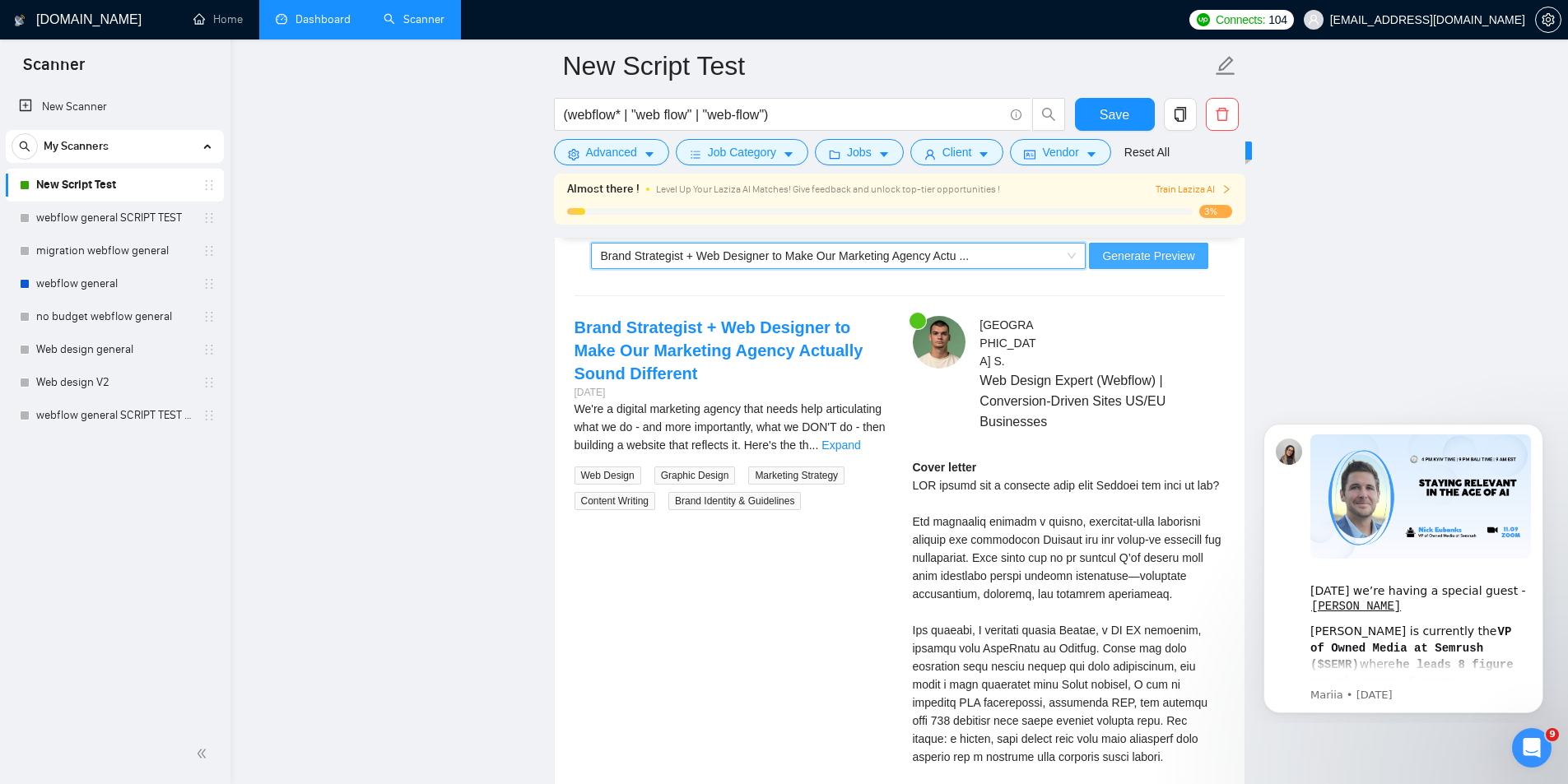
click at [1174, 261] on span "Generate Preview" at bounding box center [1148, 255] width 92 height 18
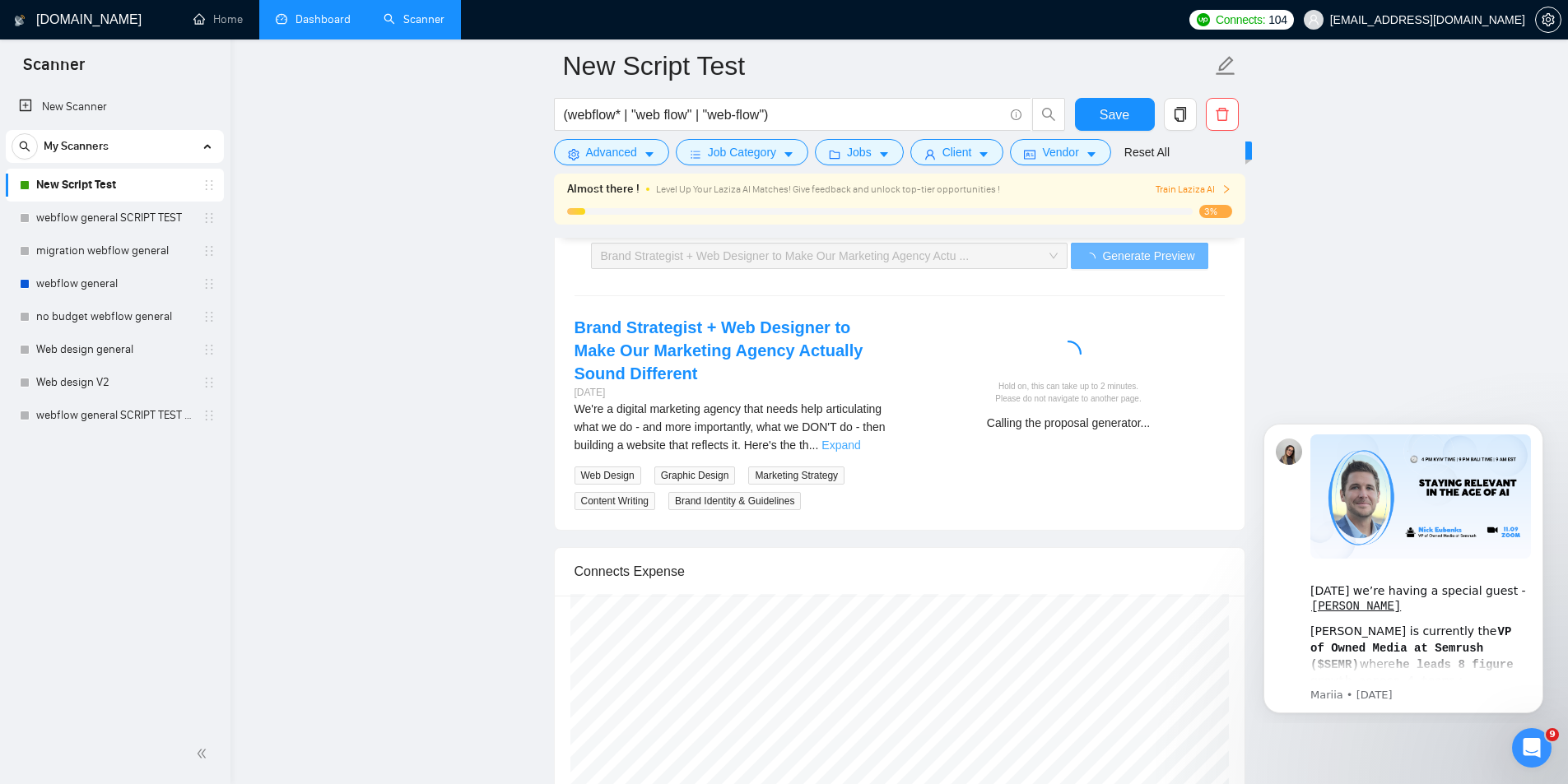
click at [860, 445] on link "Expand" at bounding box center [841, 445] width 39 height 14
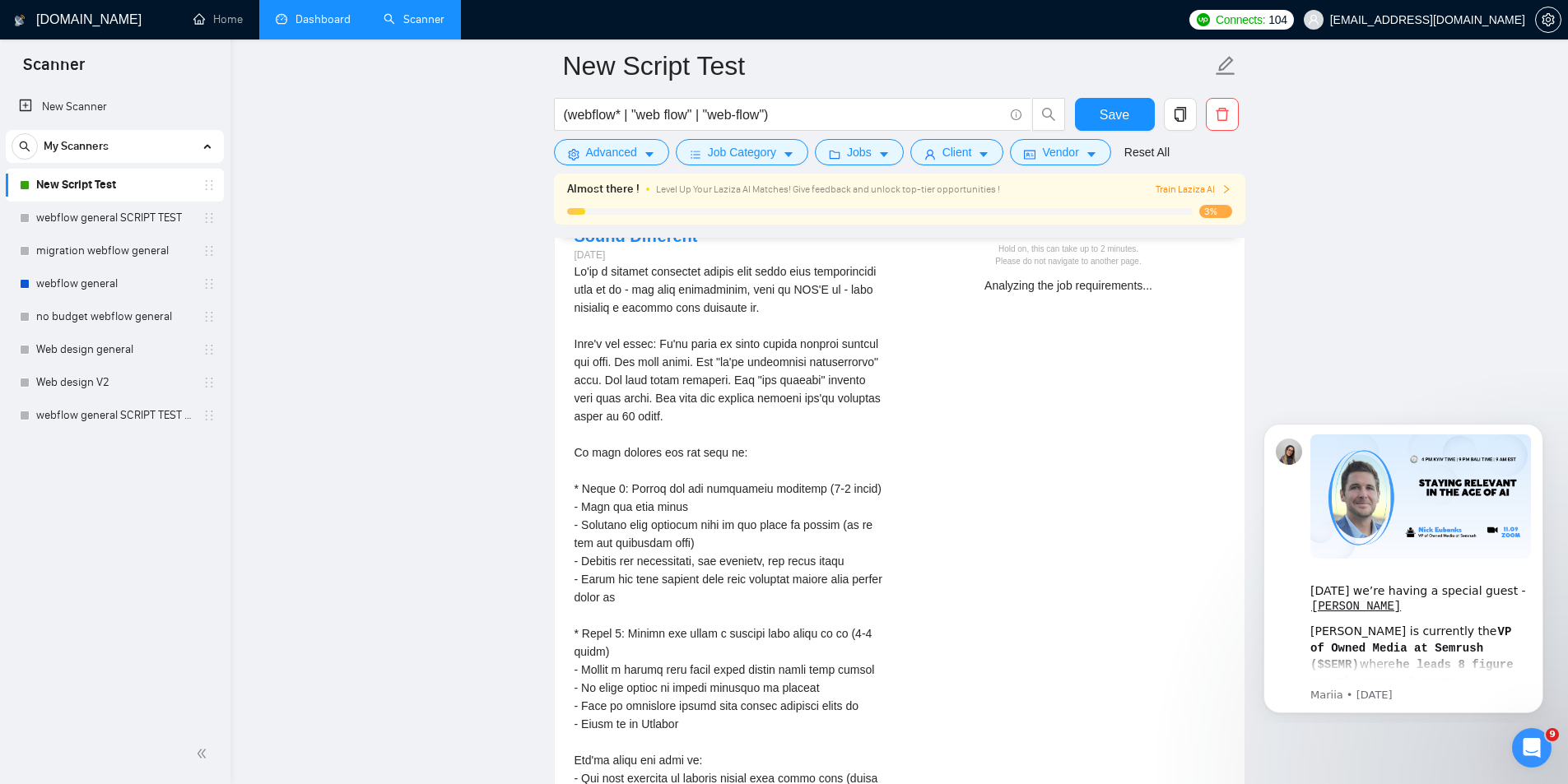
scroll to position [3290, 0]
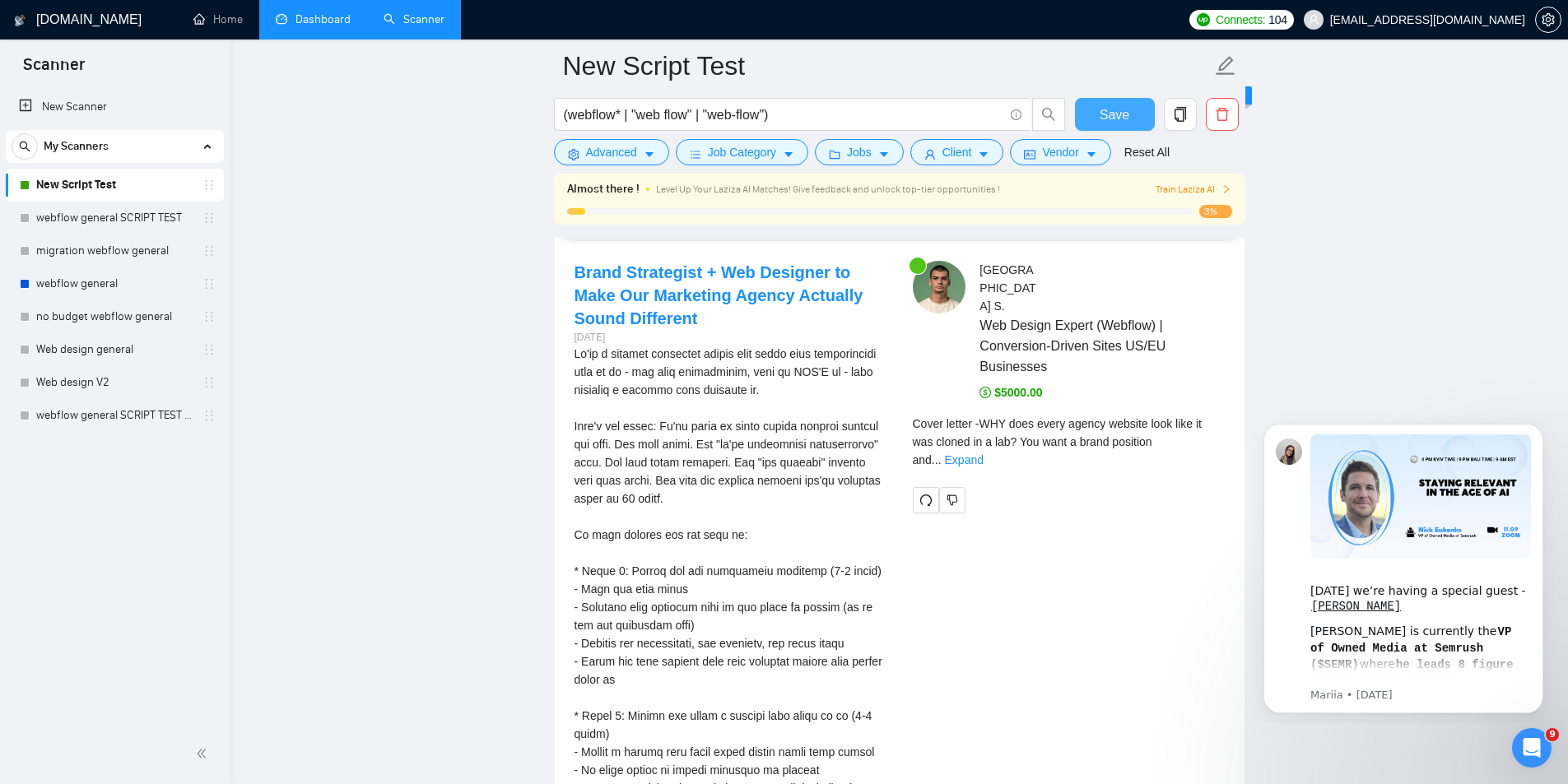
click at [1125, 113] on span "Save" at bounding box center [1114, 114] width 30 height 20
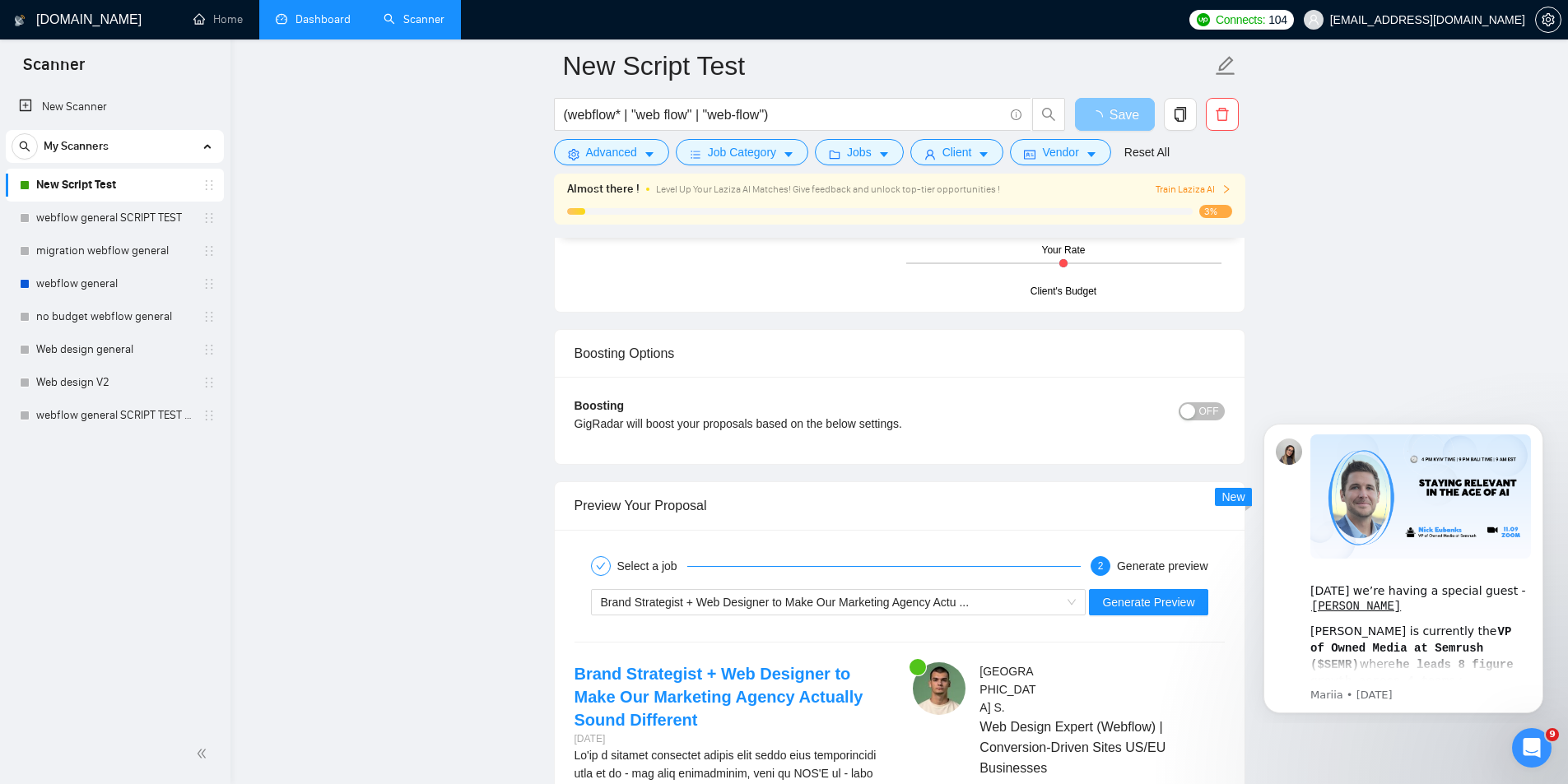
scroll to position [2358, 0]
